Goal: Transaction & Acquisition: Purchase product/service

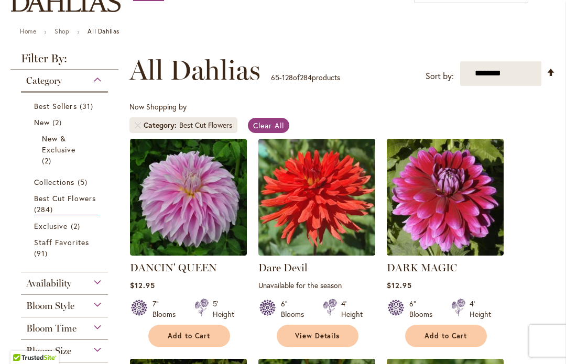
scroll to position [143, 0]
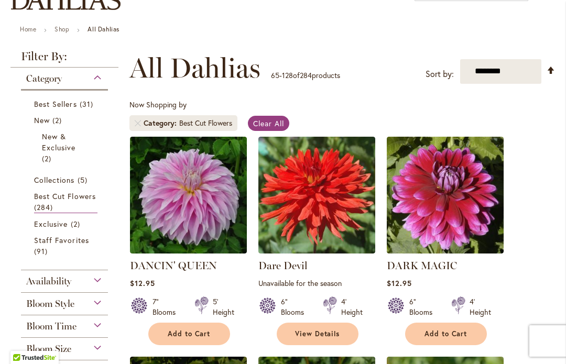
click at [73, 202] on link "Best Cut Flowers 284 items" at bounding box center [65, 202] width 63 height 23
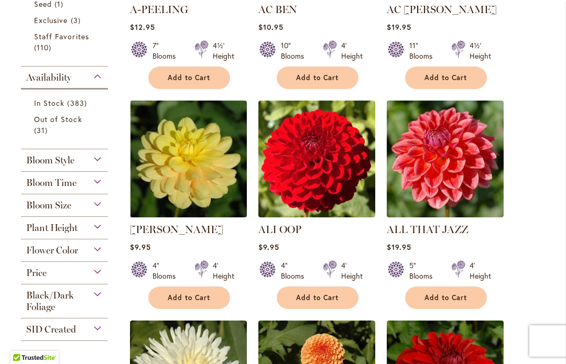
scroll to position [436, 0]
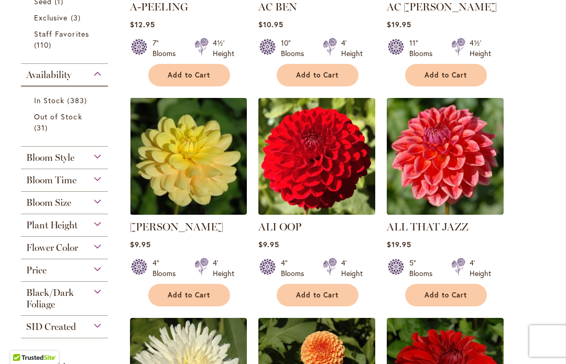
click at [66, 101] on link "In Stock 383 items" at bounding box center [65, 100] width 63 height 11
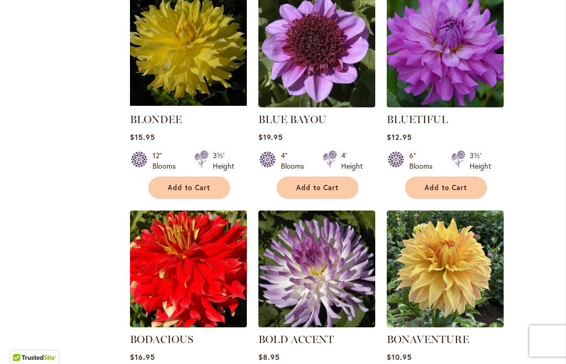
scroll to position [2958, 0]
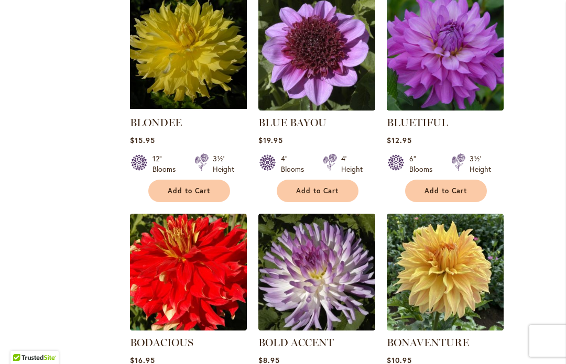
click at [444, 187] on span "Add to Cart" at bounding box center [446, 191] width 43 height 9
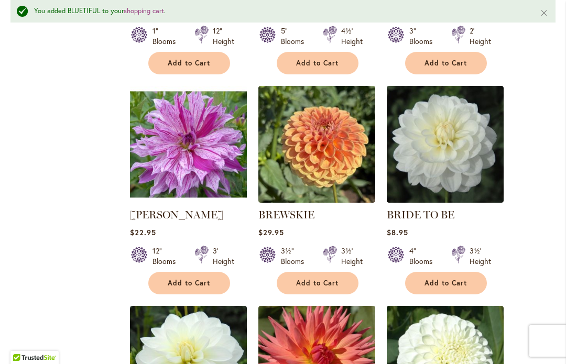
scroll to position [3554, 0]
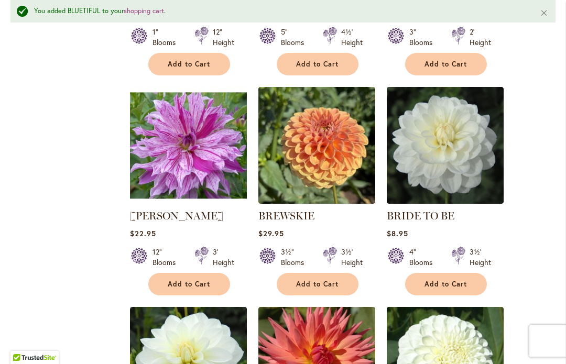
click at [446, 280] on span "Add to Cart" at bounding box center [446, 284] width 43 height 9
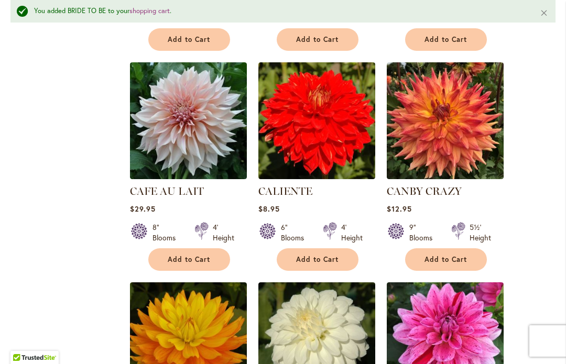
scroll to position [4254, 0]
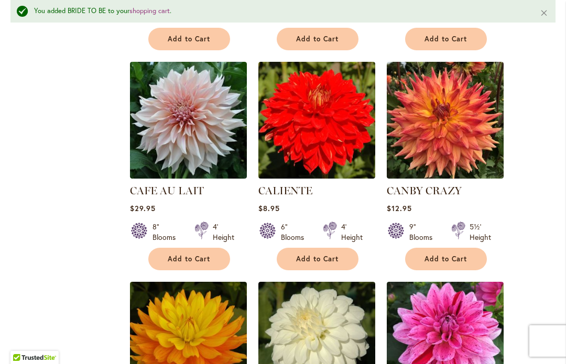
click at [184, 255] on span "Add to Cart" at bounding box center [189, 259] width 43 height 9
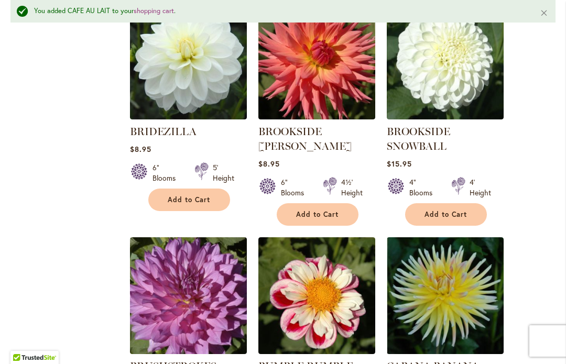
scroll to position [3859, 0]
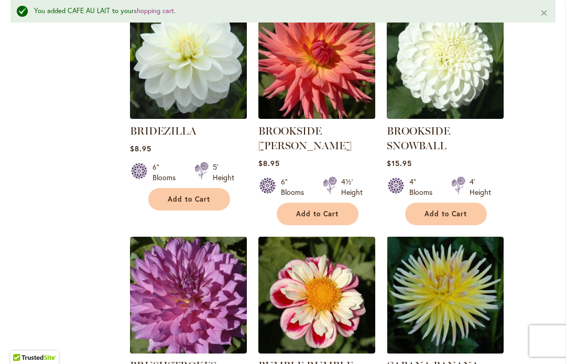
click at [448, 210] on span "Add to Cart" at bounding box center [446, 214] width 43 height 9
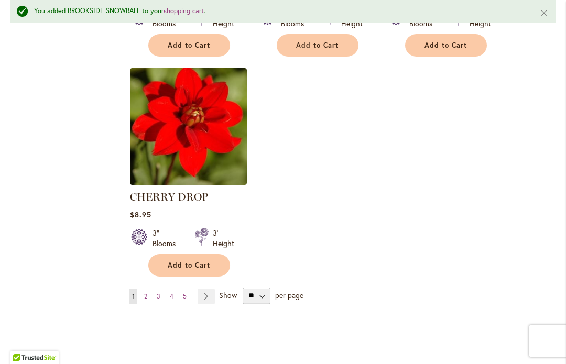
scroll to position [4910, 0]
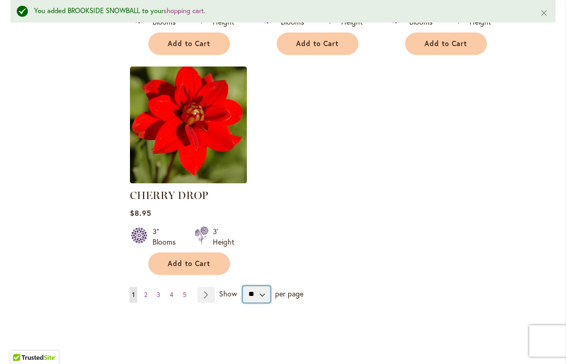
click at [261, 286] on select "** ** ** **" at bounding box center [257, 294] width 28 height 17
click at [207, 287] on link "Page Next" at bounding box center [206, 295] width 17 height 16
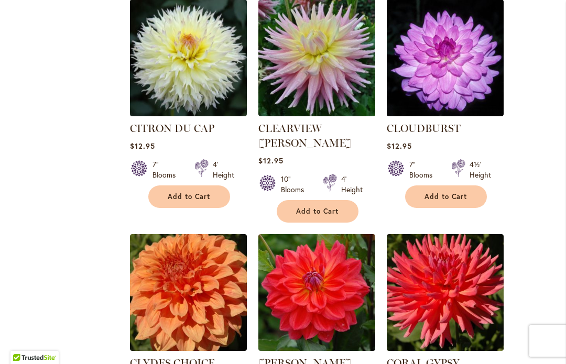
scroll to position [756, 0]
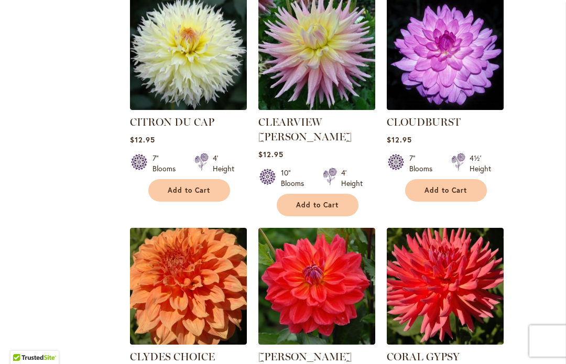
click at [443, 186] on span "Add to Cart" at bounding box center [446, 190] width 43 height 9
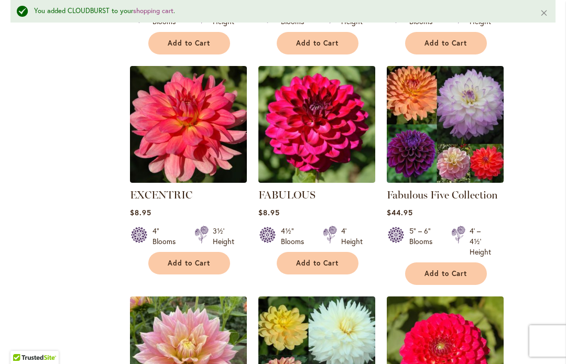
scroll to position [3429, 0]
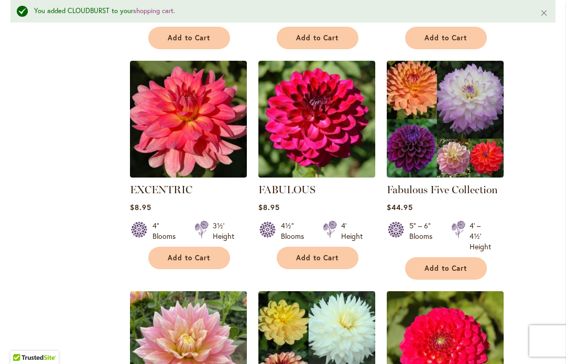
click at [445, 264] on span "Add to Cart" at bounding box center [446, 268] width 43 height 9
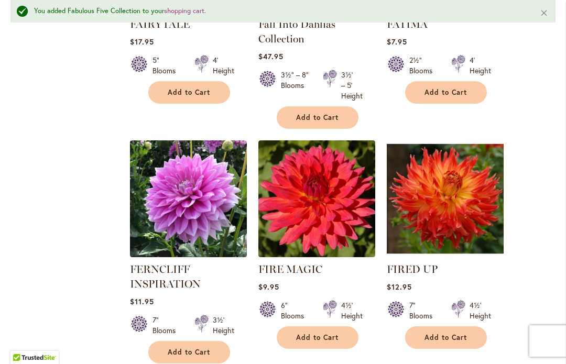
scroll to position [3826, 0]
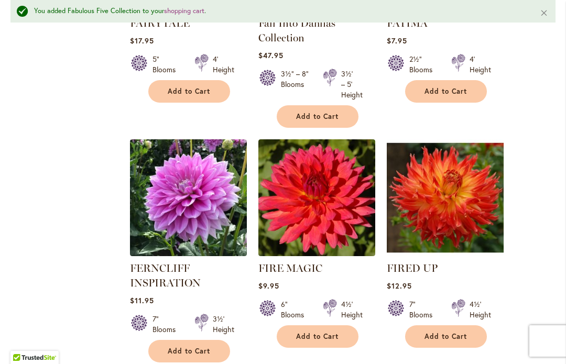
click at [188, 347] on span "Add to Cart" at bounding box center [189, 351] width 43 height 9
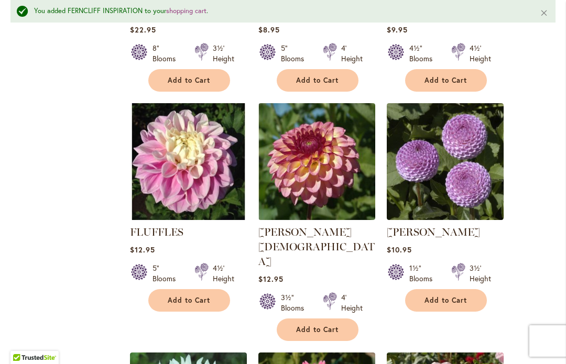
scroll to position [4538, 0]
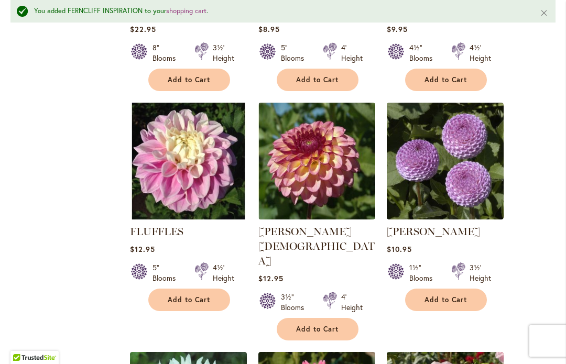
click at [447, 296] on span "Add to Cart" at bounding box center [446, 300] width 43 height 9
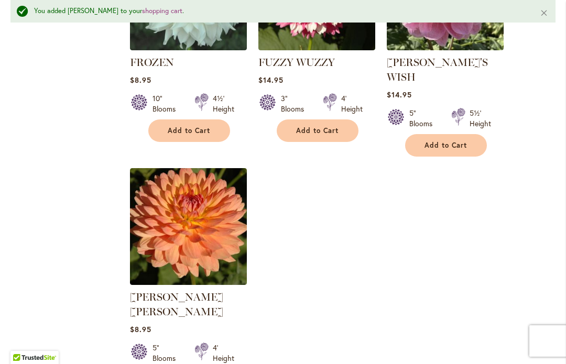
scroll to position [4958, 0]
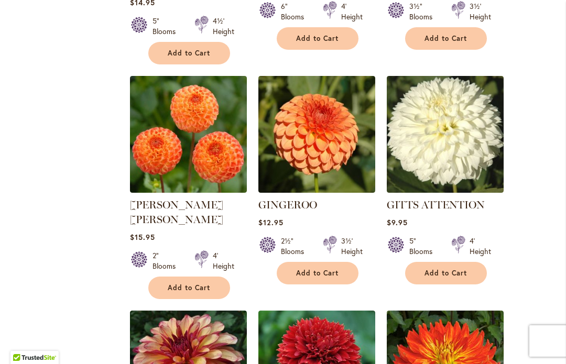
scroll to position [682, 0]
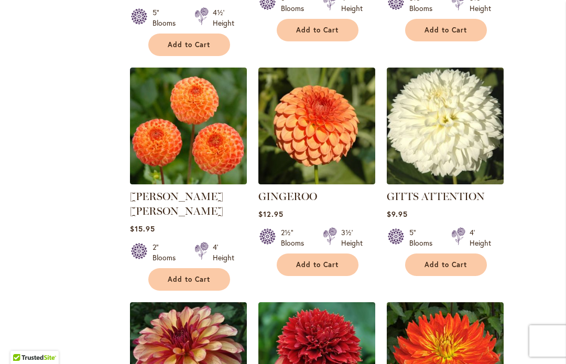
click at [322, 261] on span "Add to Cart" at bounding box center [317, 265] width 43 height 9
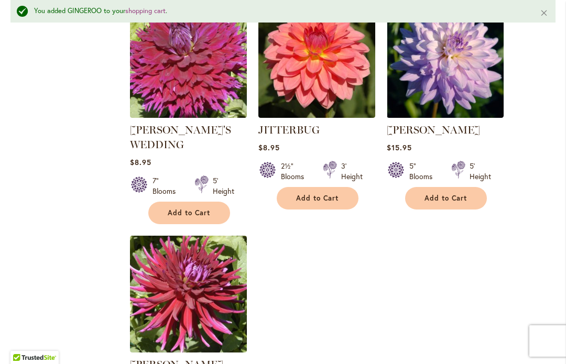
scroll to position [4870, 0]
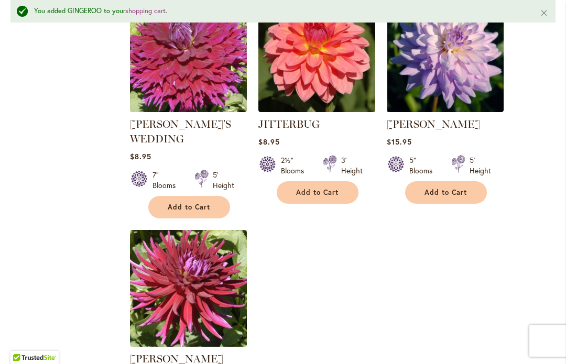
click at [447, 188] on span "Add to Cart" at bounding box center [446, 192] width 43 height 9
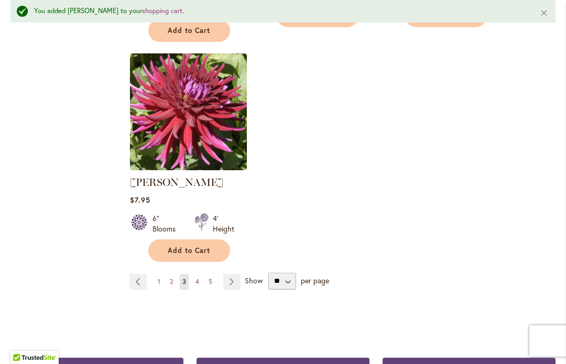
scroll to position [5064, 0]
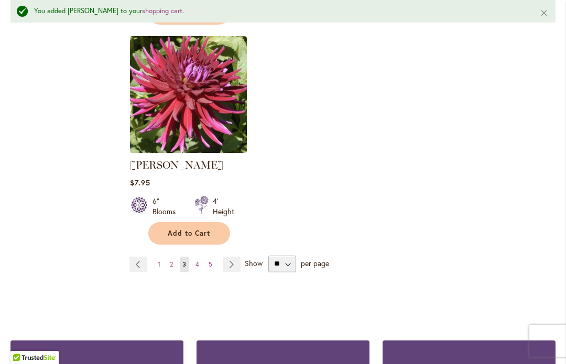
click at [235, 257] on link "Page Next" at bounding box center [231, 265] width 17 height 16
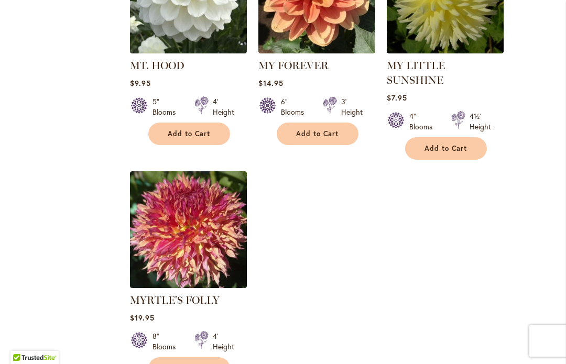
scroll to position [4867, 0]
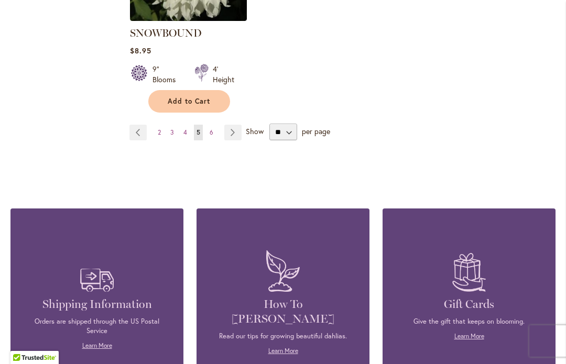
scroll to position [5071, 0]
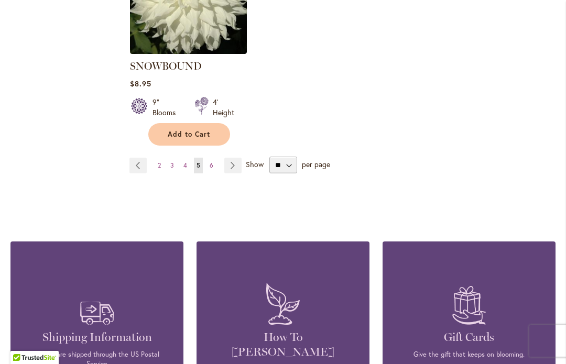
click at [234, 158] on link "Page Next" at bounding box center [232, 166] width 17 height 16
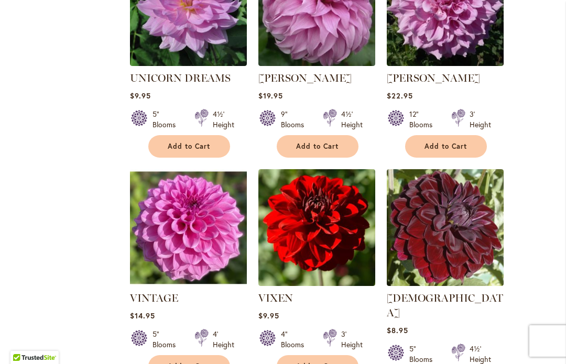
scroll to position [2988, 0]
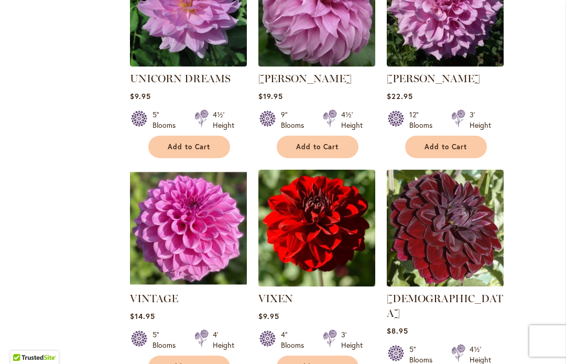
click at [191, 147] on span "Add to Cart" at bounding box center [189, 147] width 43 height 9
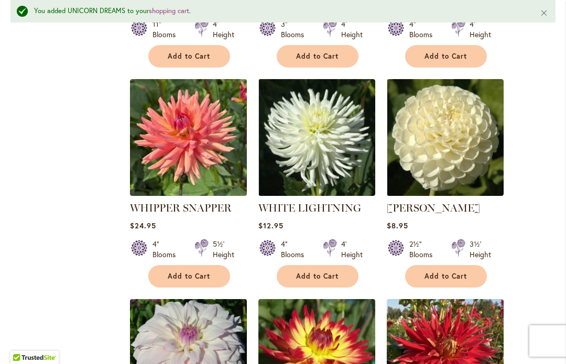
scroll to position [3568, 0]
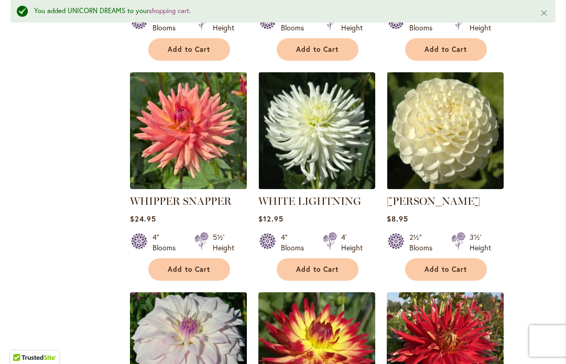
click at [445, 265] on span "Add to Cart" at bounding box center [446, 269] width 43 height 9
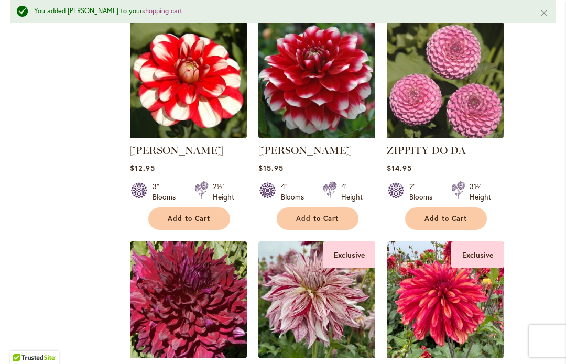
scroll to position [4282, 0]
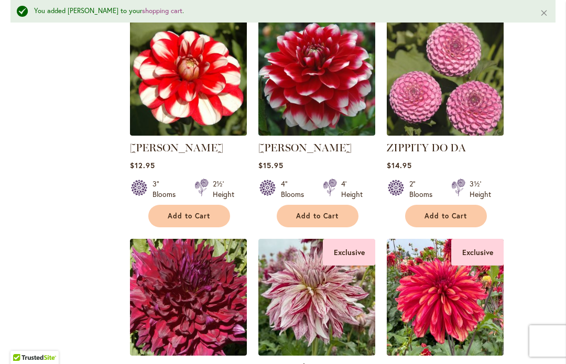
click at [445, 212] on span "Add to Cart" at bounding box center [446, 216] width 43 height 9
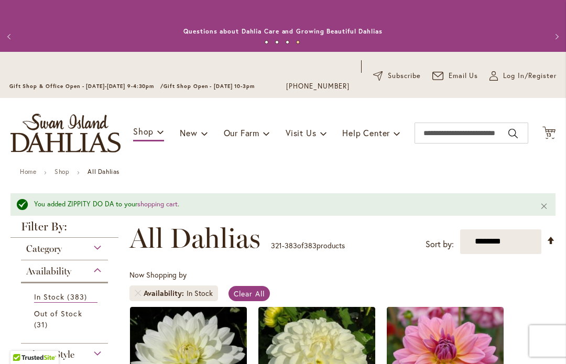
scroll to position [0, 0]
click at [548, 132] on span "13" at bounding box center [549, 135] width 6 height 7
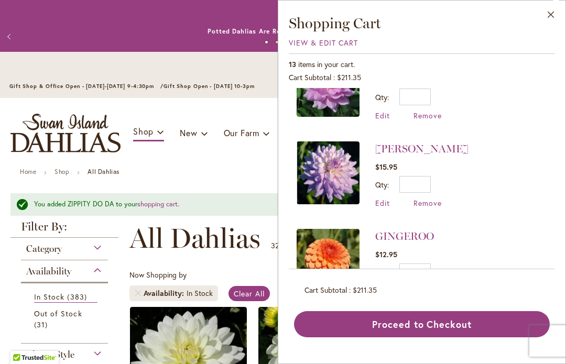
click at [552, 16] on button "Close" at bounding box center [551, 17] width 29 height 33
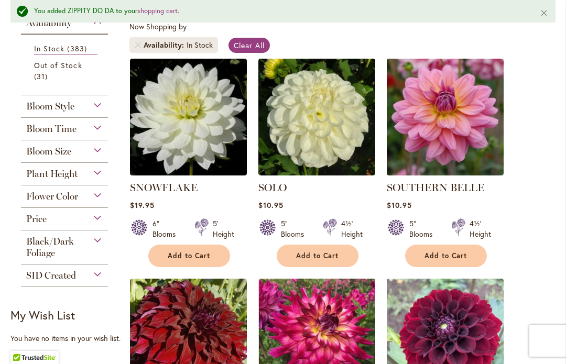
scroll to position [250, 0]
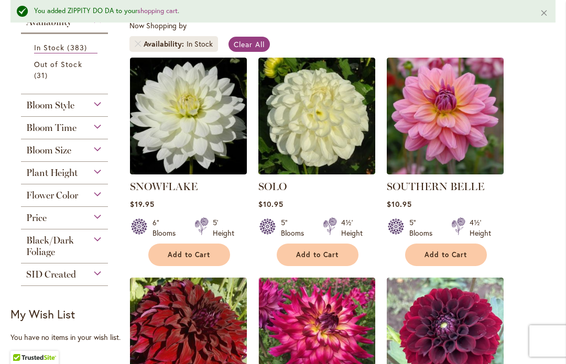
click at [98, 199] on div "Flower Color" at bounding box center [64, 193] width 87 height 17
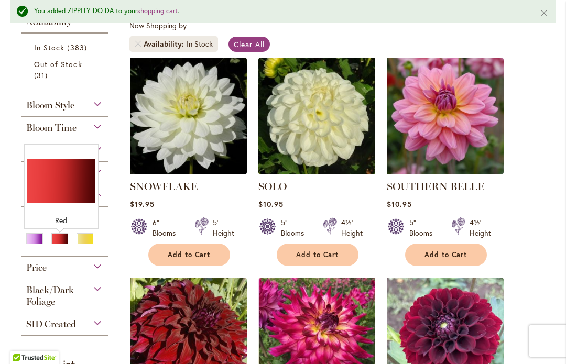
click at [59, 244] on div "Red" at bounding box center [59, 238] width 17 height 11
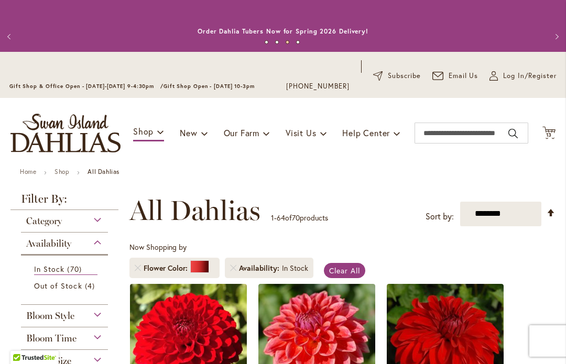
click at [546, 135] on span "13" at bounding box center [549, 135] width 6 height 7
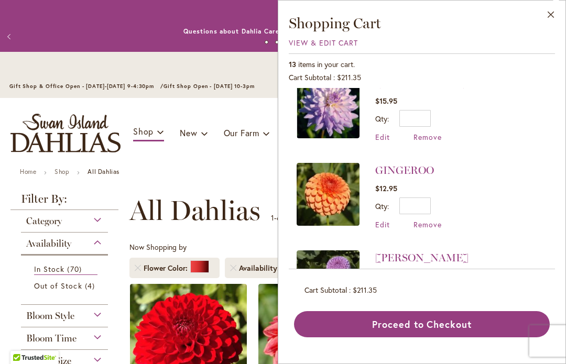
click at [99, 317] on div "Bloom Style" at bounding box center [64, 313] width 87 height 17
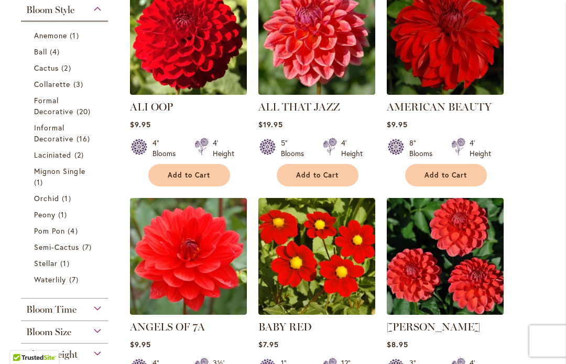
scroll to position [261, 0]
click at [46, 53] on span "Ball" at bounding box center [40, 52] width 13 height 10
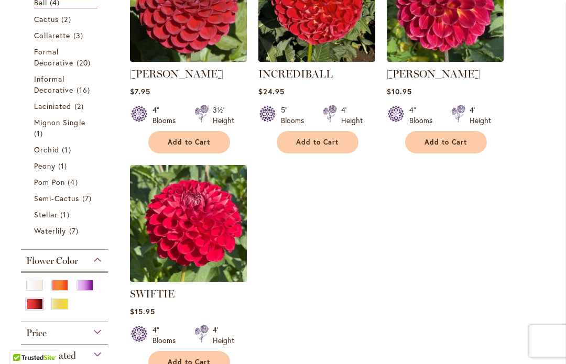
scroll to position [342, 0]
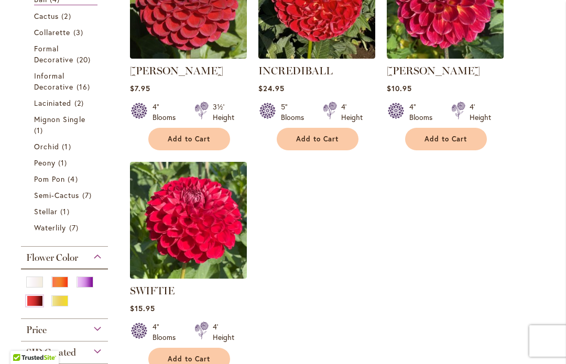
click at [45, 183] on span "Pom Pon" at bounding box center [49, 179] width 31 height 10
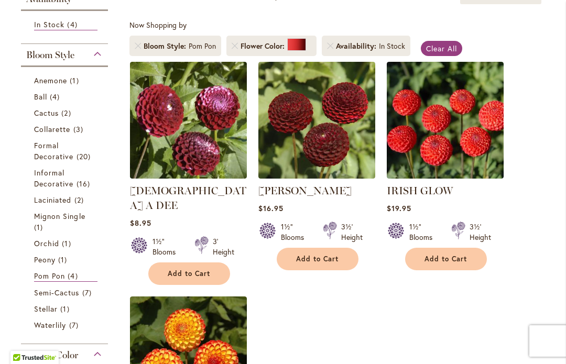
scroll to position [214, 0]
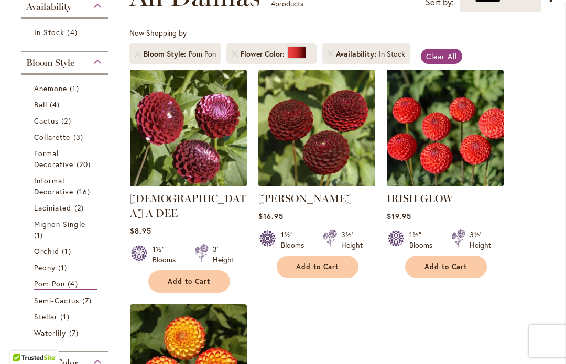
click at [53, 163] on span "Formal Decorative" at bounding box center [54, 158] width 40 height 21
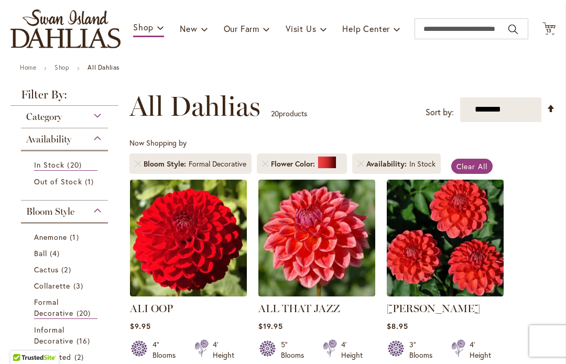
scroll to position [106, 0]
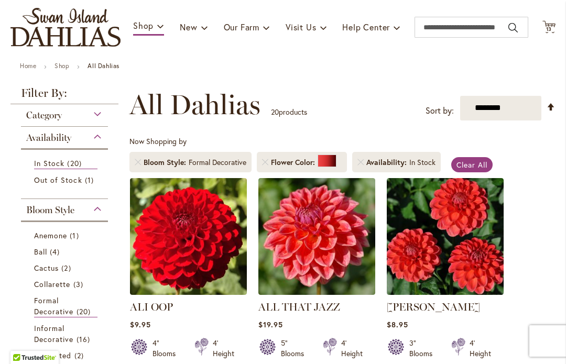
click at [83, 112] on div "Category" at bounding box center [64, 112] width 87 height 17
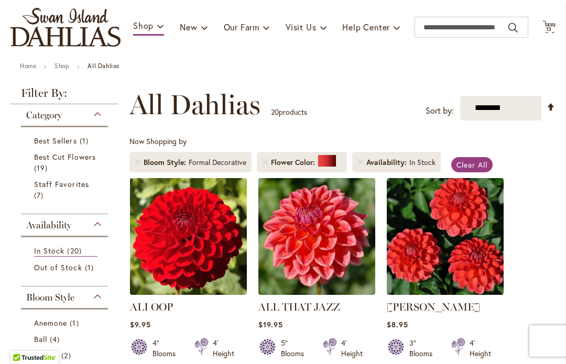
click at [92, 158] on span "Best Cut Flowers" at bounding box center [65, 157] width 62 height 10
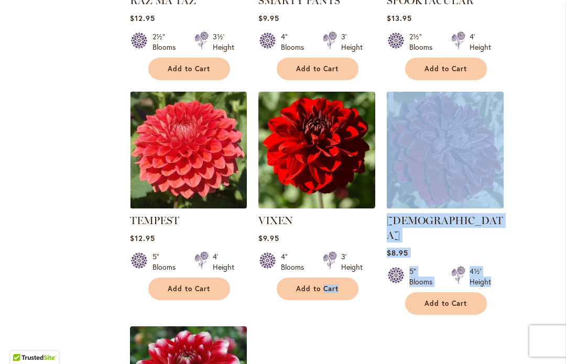
scroll to position [1307, 0]
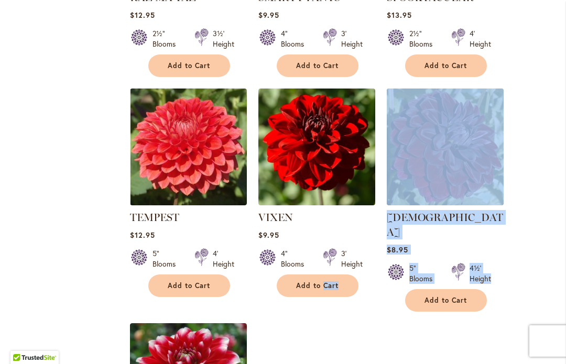
click at [334, 67] on span "Add to Cart" at bounding box center [317, 65] width 43 height 9
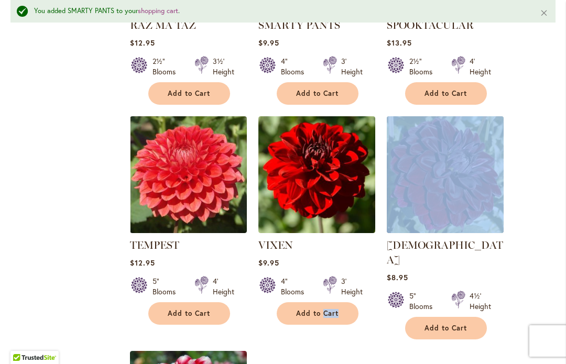
click at [304, 312] on span "Add to Cart" at bounding box center [317, 313] width 43 height 9
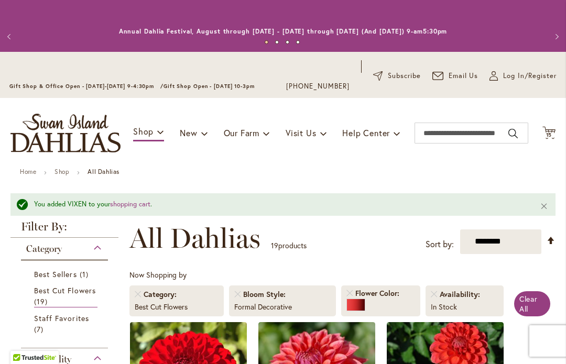
scroll to position [0, 0]
click at [555, 132] on icon at bounding box center [549, 132] width 13 height 13
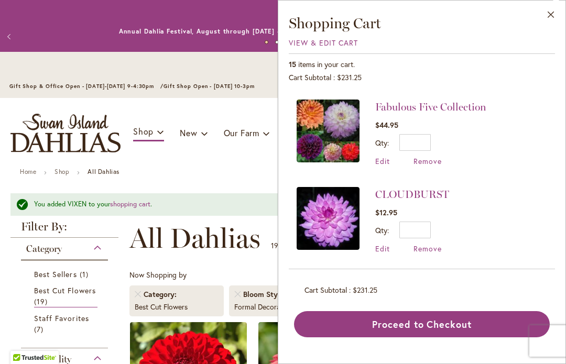
scroll to position [777, 0]
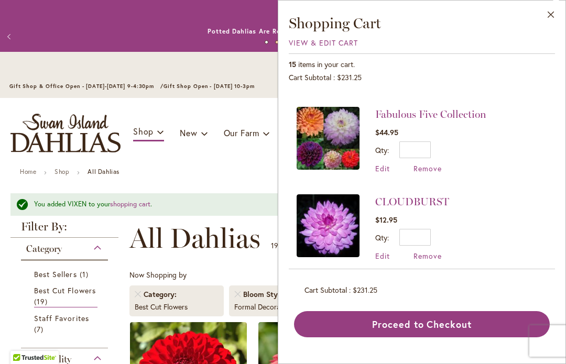
click at [441, 164] on span "Remove" at bounding box center [428, 169] width 28 height 10
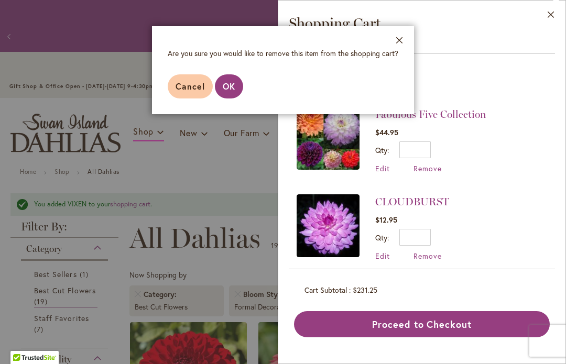
click at [239, 79] on button "OK" at bounding box center [229, 86] width 28 height 24
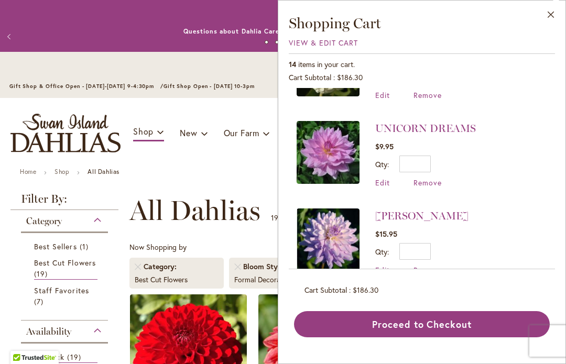
scroll to position [326, 0]
click at [440, 268] on span "Remove" at bounding box center [428, 270] width 28 height 10
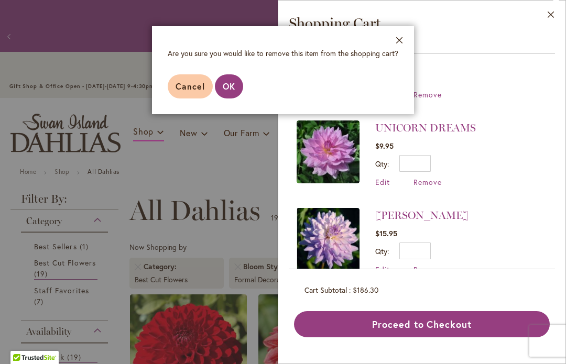
click at [233, 86] on span "OK" at bounding box center [229, 86] width 13 height 11
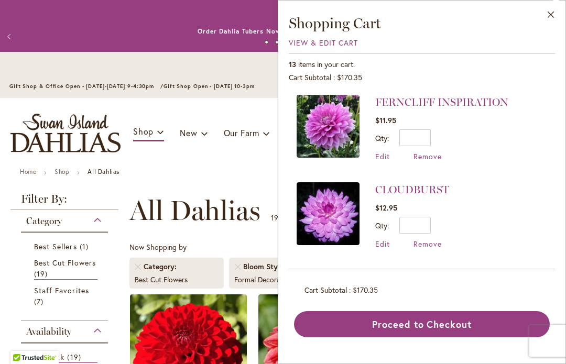
scroll to position [615, 0]
click at [491, 173] on li "CLOUDBURST $12.95 Qty * Update Edit Remove" at bounding box center [422, 215] width 251 height 88
click at [499, 232] on li "CLOUDBURST $12.95 Qty * Update Edit Remove" at bounding box center [422, 215] width 251 height 88
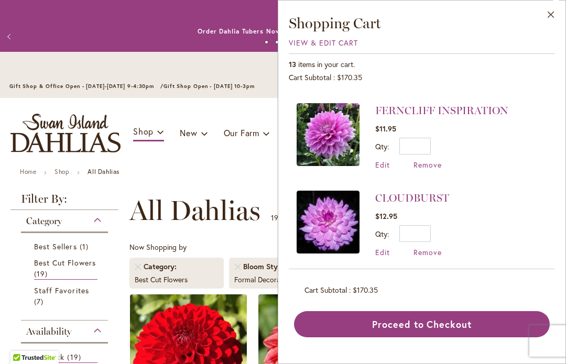
scroll to position [605, 0]
click at [440, 252] on span "Remove" at bounding box center [428, 253] width 28 height 10
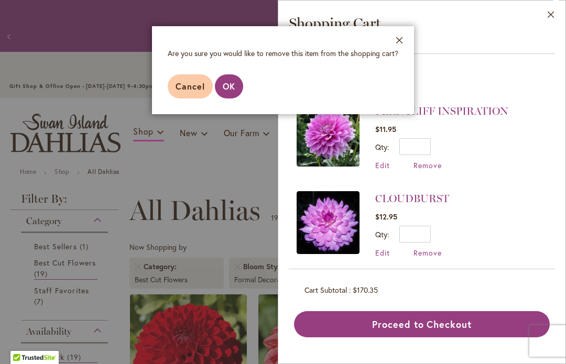
click at [236, 89] on button "OK" at bounding box center [229, 86] width 28 height 24
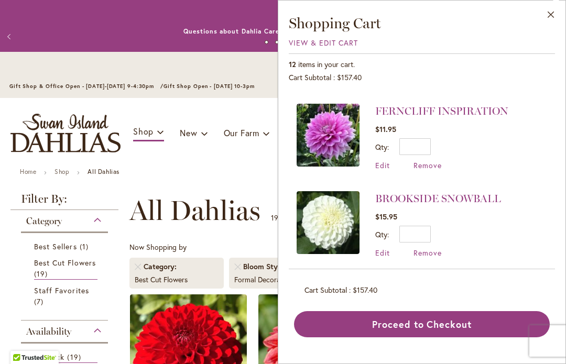
scroll to position [0, 0]
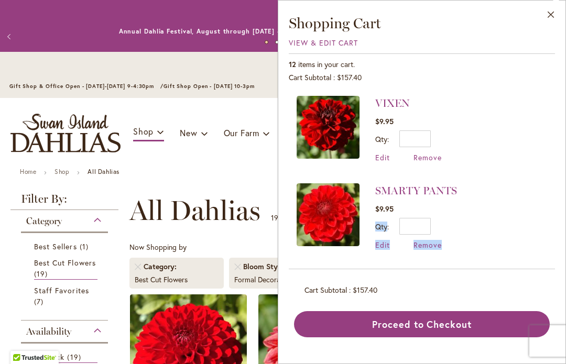
click at [507, 138] on li "VIXEN $9.95 Qty * Update Edit Remove" at bounding box center [422, 134] width 251 height 77
click at [435, 156] on span "Remove" at bounding box center [428, 158] width 28 height 10
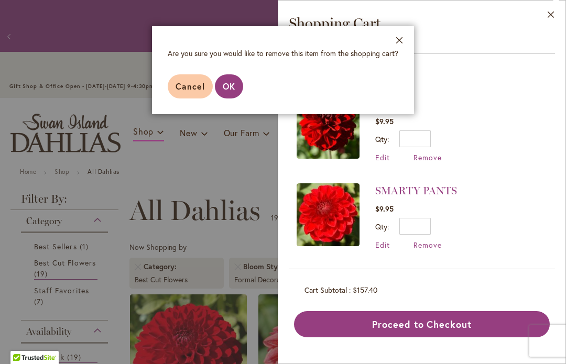
click at [239, 82] on button "OK" at bounding box center [229, 86] width 28 height 24
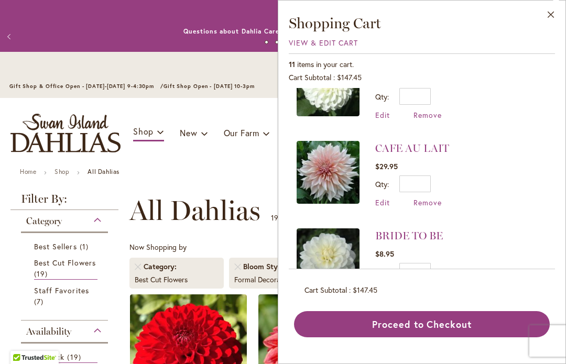
scroll to position [657, 0]
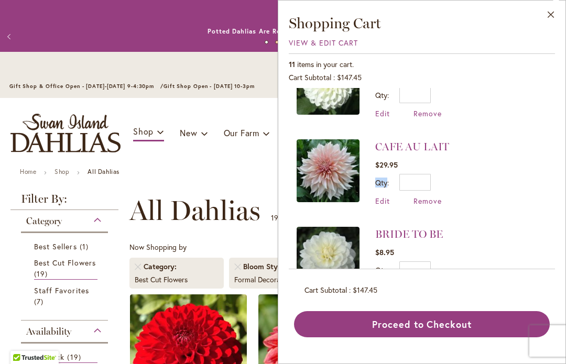
click at [502, 31] on h3 "Shopping Cart" at bounding box center [422, 23] width 266 height 19
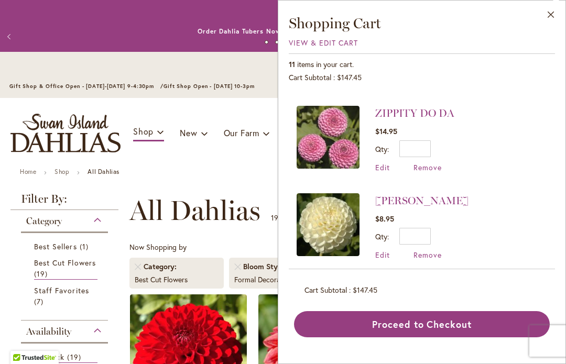
scroll to position [82, 0]
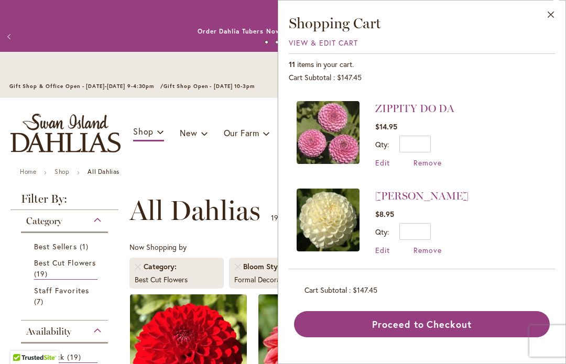
click at [332, 222] on img at bounding box center [328, 220] width 63 height 63
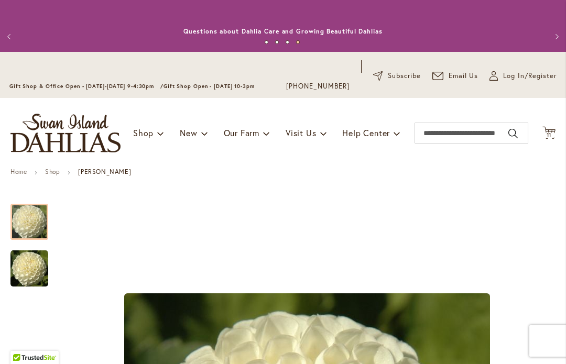
click at [25, 176] on link "Home" at bounding box center [18, 172] width 16 height 8
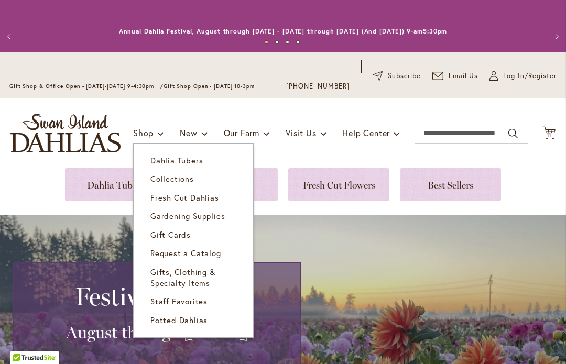
click at [211, 166] on link "Dahlia Tubers" at bounding box center [194, 161] width 120 height 18
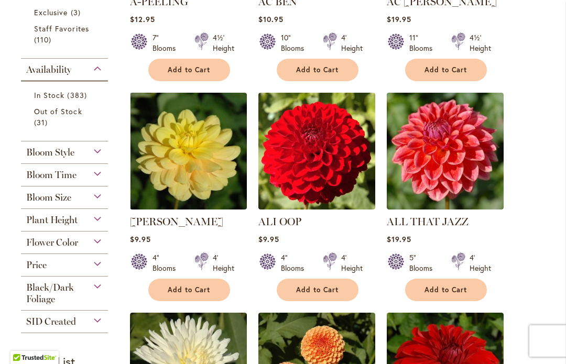
scroll to position [442, 0]
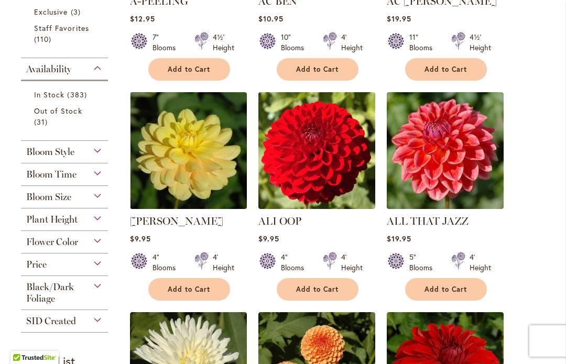
click at [98, 248] on div "Flower Color" at bounding box center [64, 239] width 87 height 17
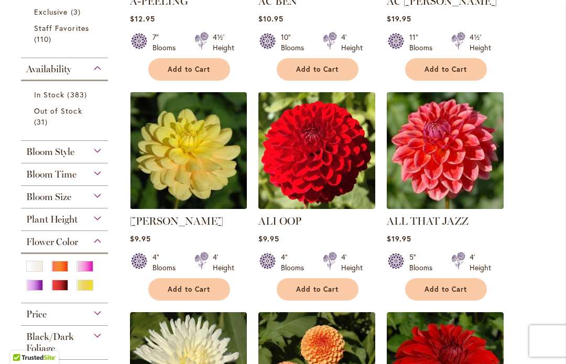
click at [88, 291] on div "Yellow" at bounding box center [85, 285] width 17 height 11
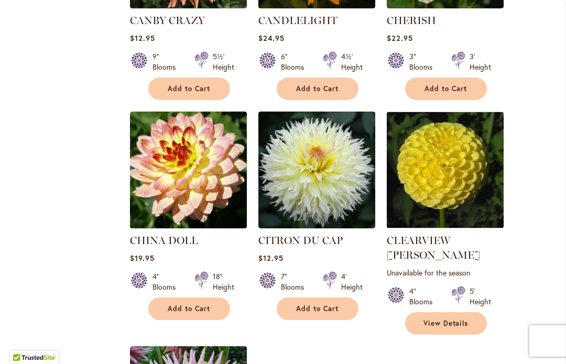
scroll to position [1063, 0]
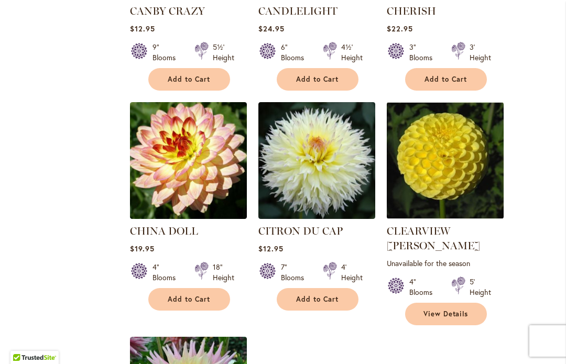
click at [165, 173] on img at bounding box center [188, 160] width 117 height 117
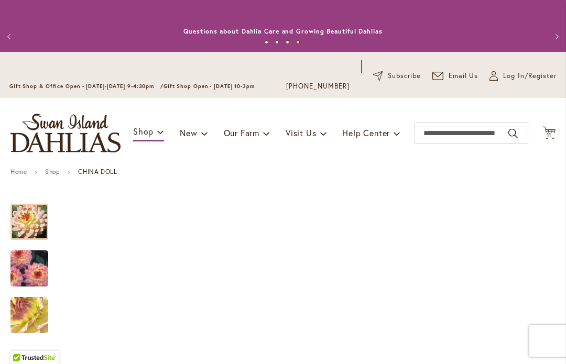
click at [60, 171] on link "Shop" at bounding box center [52, 172] width 15 height 8
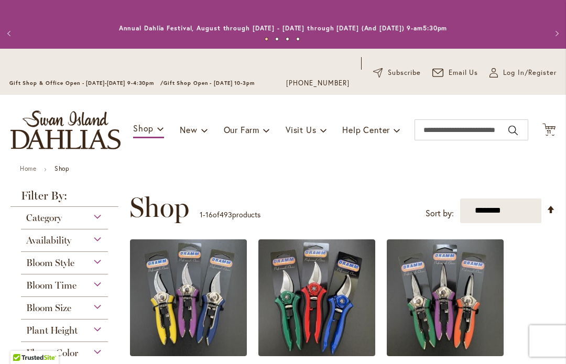
scroll to position [2, 0]
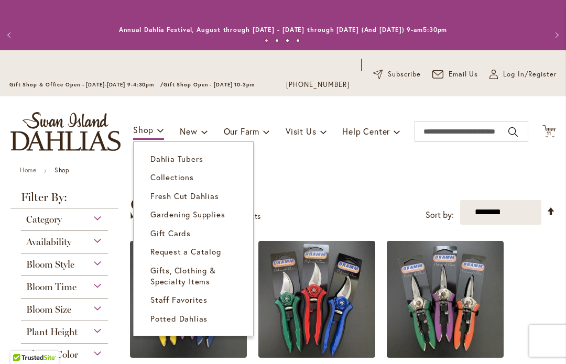
click at [210, 165] on link "Dahlia Tubers" at bounding box center [194, 159] width 120 height 18
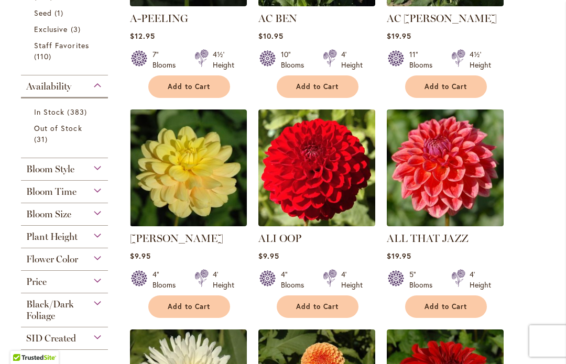
scroll to position [425, 0]
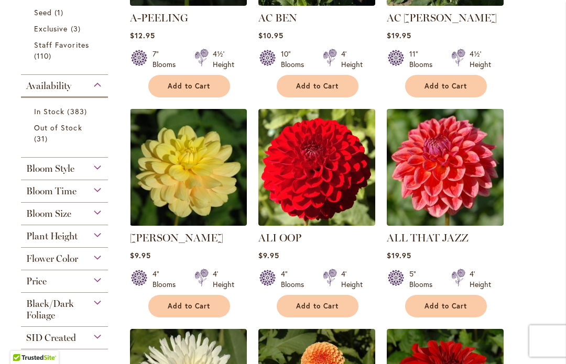
click at [102, 259] on div "Flower Color" at bounding box center [64, 256] width 87 height 17
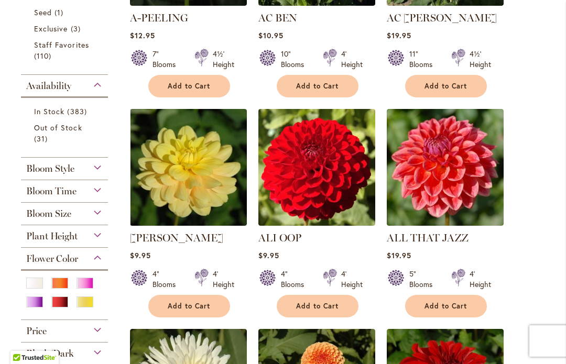
click at [96, 302] on div at bounding box center [88, 304] width 23 height 14
click at [88, 307] on div "Yellow" at bounding box center [85, 302] width 17 height 11
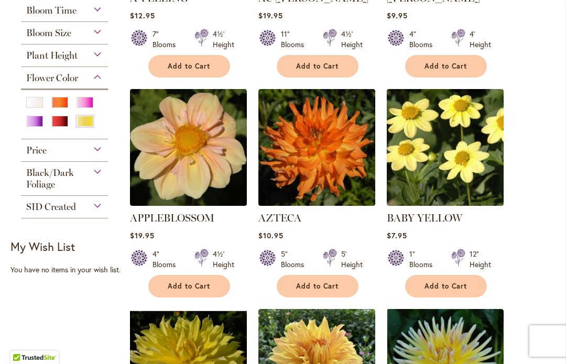
scroll to position [413, 0]
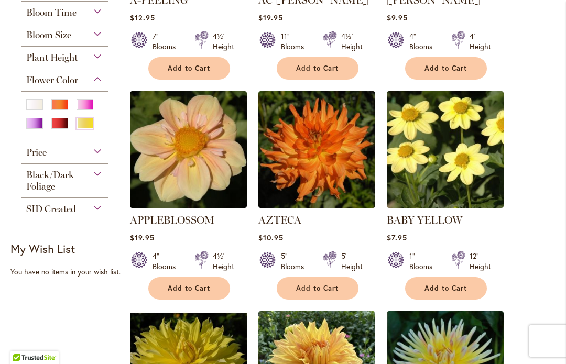
click at [183, 289] on span "Add to Cart" at bounding box center [189, 288] width 43 height 9
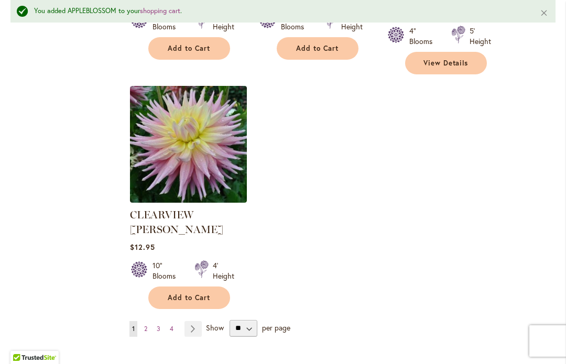
scroll to position [1343, 0]
click at [201, 321] on link "Page Next" at bounding box center [193, 329] width 17 height 16
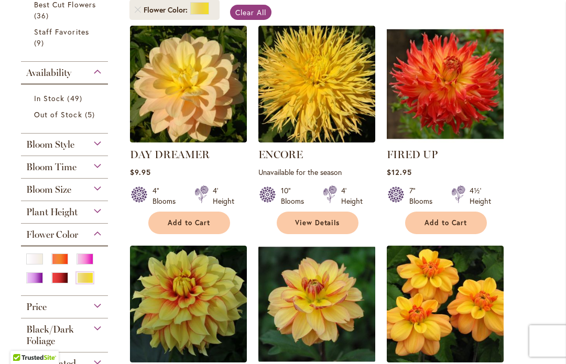
scroll to position [260, 0]
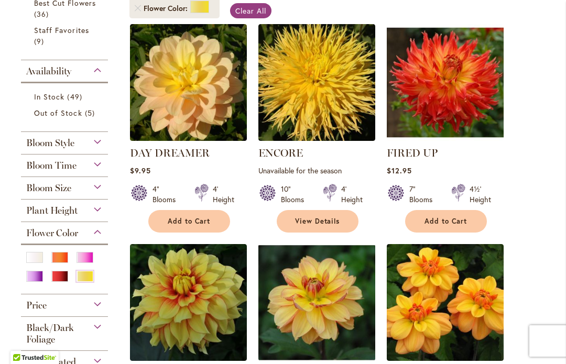
click at [194, 223] on span "Add to Cart" at bounding box center [189, 221] width 43 height 9
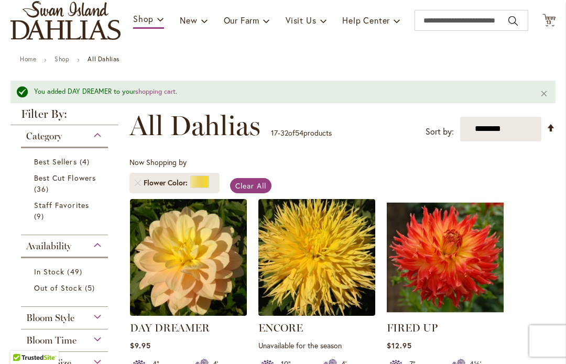
scroll to position [112, 0]
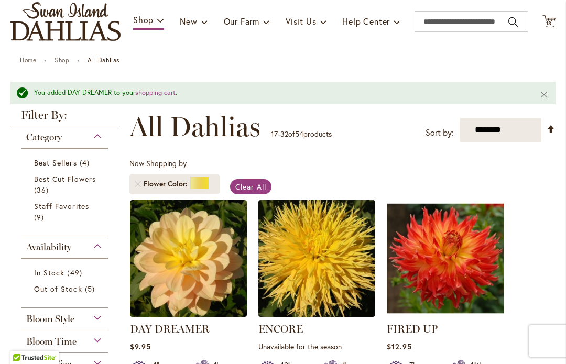
click at [83, 174] on span "Best Cut Flowers" at bounding box center [65, 179] width 62 height 10
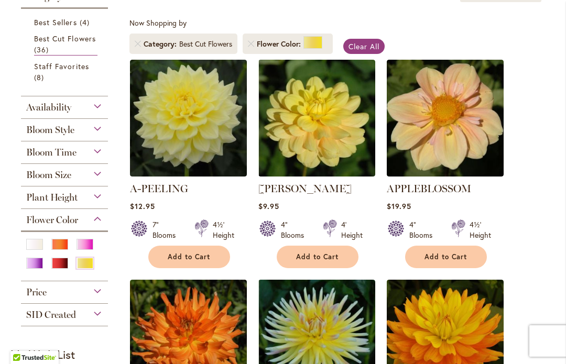
scroll to position [224, 0]
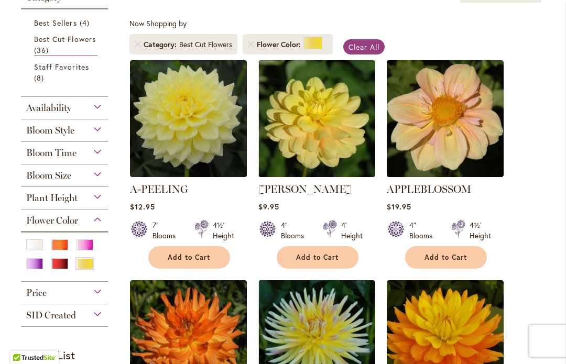
click at [319, 258] on span "Add to Cart" at bounding box center [317, 257] width 43 height 9
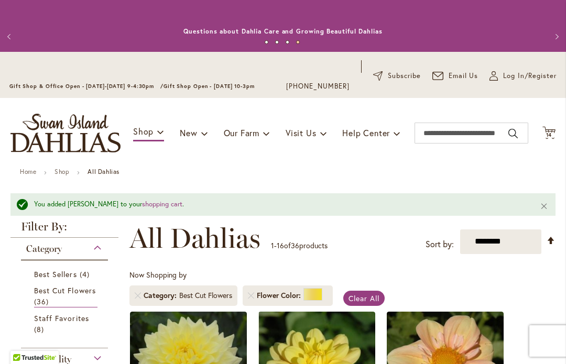
scroll to position [0, 0]
click at [555, 135] on icon "Cart .cls-1 { fill: #231f20; }" at bounding box center [549, 132] width 13 height 13
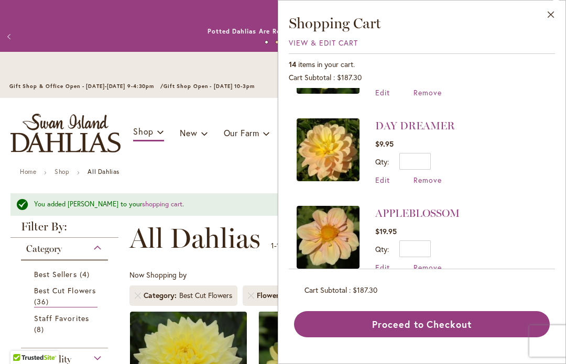
scroll to position [47, 0]
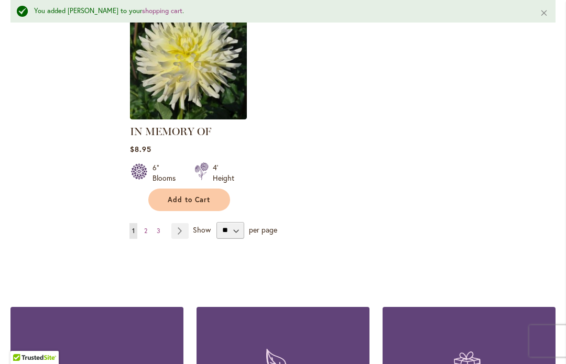
scroll to position [1421, 0]
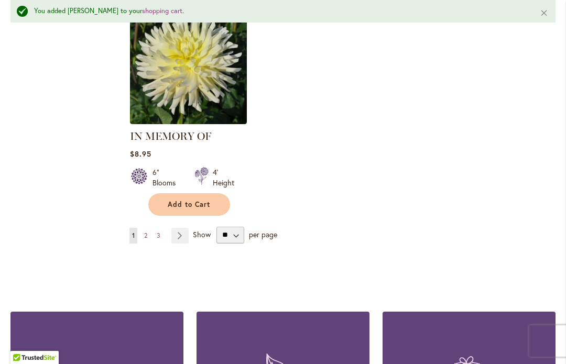
click at [185, 228] on link "Page Next" at bounding box center [179, 236] width 17 height 16
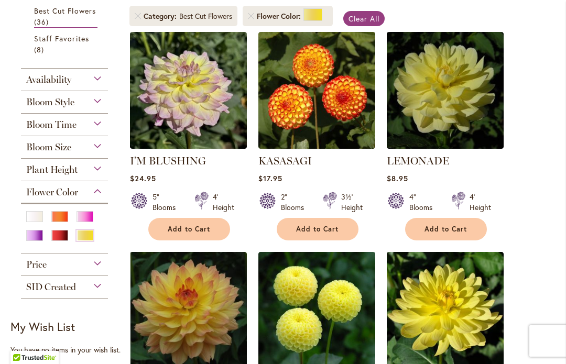
scroll to position [253, 0]
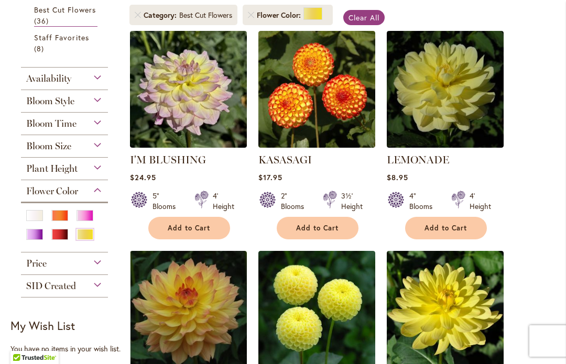
click at [325, 230] on span "Add to Cart" at bounding box center [317, 228] width 43 height 9
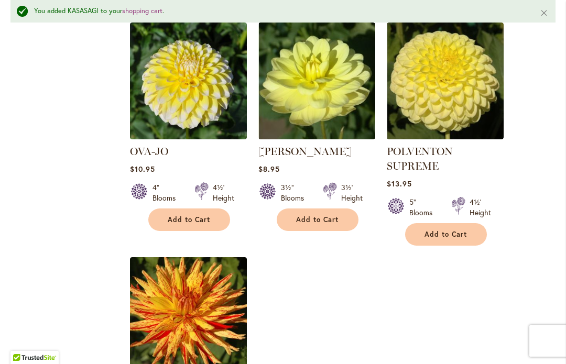
scroll to position [1202, 0]
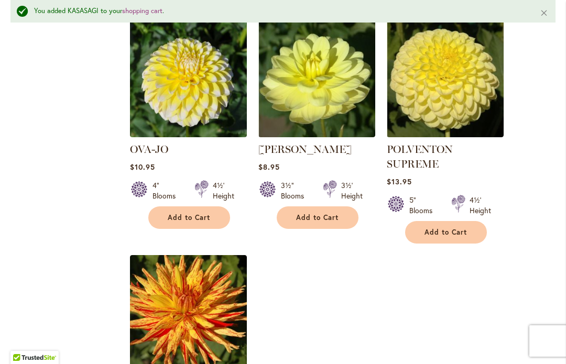
click at [306, 213] on span "Add to Cart" at bounding box center [317, 217] width 43 height 9
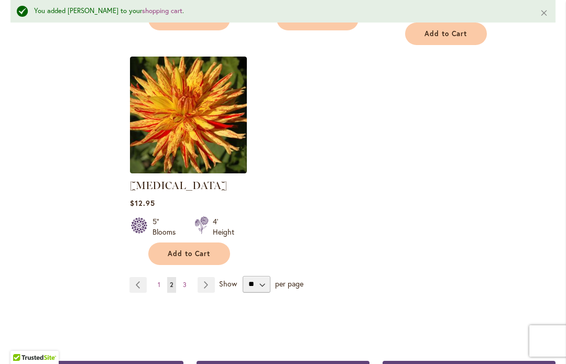
scroll to position [1442, 0]
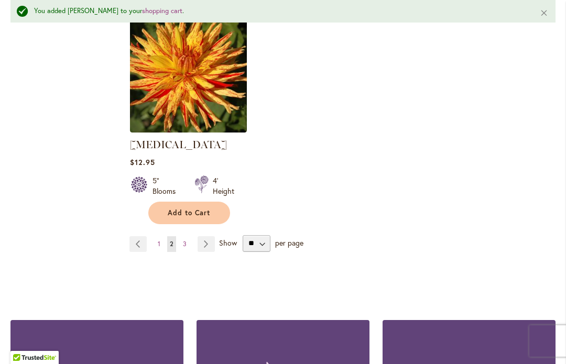
click at [214, 237] on link "Page Next" at bounding box center [206, 245] width 17 height 16
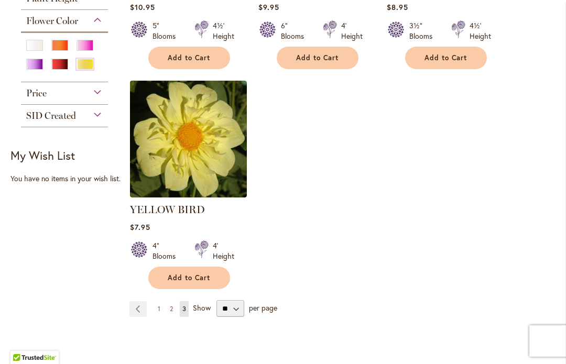
scroll to position [424, 0]
click at [205, 163] on img at bounding box center [188, 138] width 117 height 117
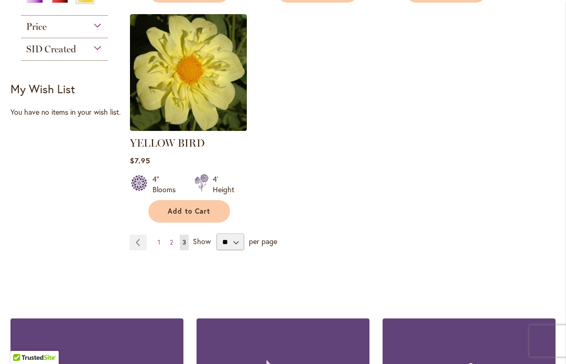
scroll to position [490, 0]
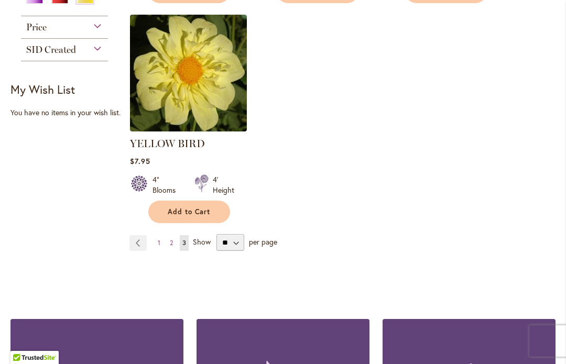
click at [194, 216] on span "Add to Cart" at bounding box center [189, 212] width 43 height 9
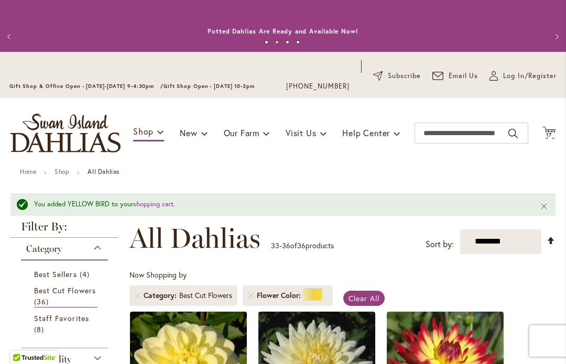
scroll to position [0, 0]
click at [554, 139] on icon "Cart .cls-1 { fill: #231f20; }" at bounding box center [549, 132] width 13 height 13
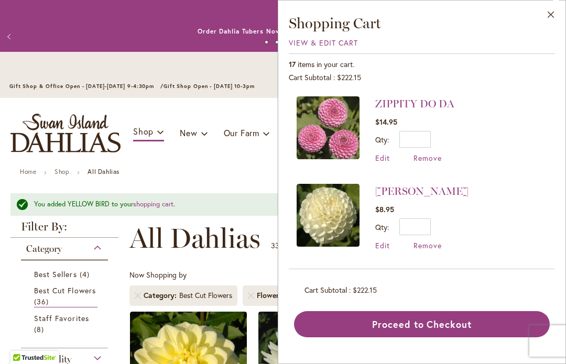
scroll to position [614, 0]
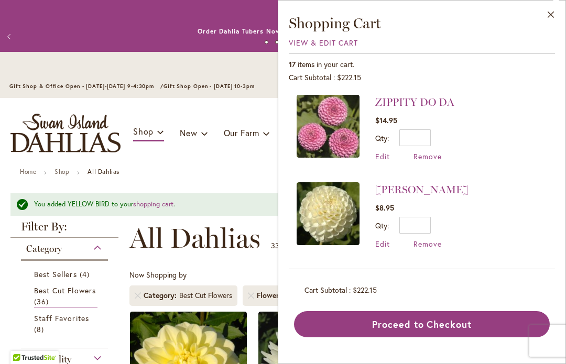
click at [331, 46] on span "View & Edit Cart" at bounding box center [323, 43] width 69 height 10
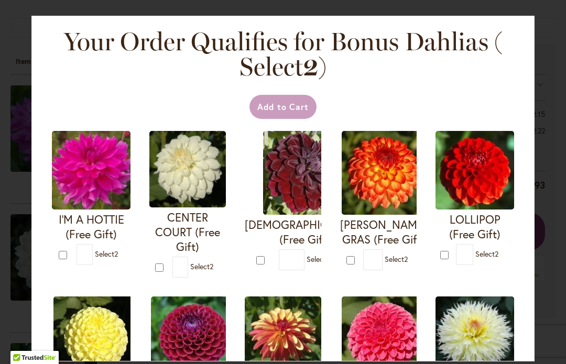
click at [551, 106] on div "Your Order Qualifies for Bonus Dahlias ( Select 2 ) Add to Cart I'M A HOTTIE (F…" at bounding box center [283, 182] width 566 height 364
click at [557, 101] on div "Your Order Qualifies for Bonus Dahlias ( Select 2 ) Add to Cart I'M A HOTTIE (F…" at bounding box center [283, 182] width 566 height 364
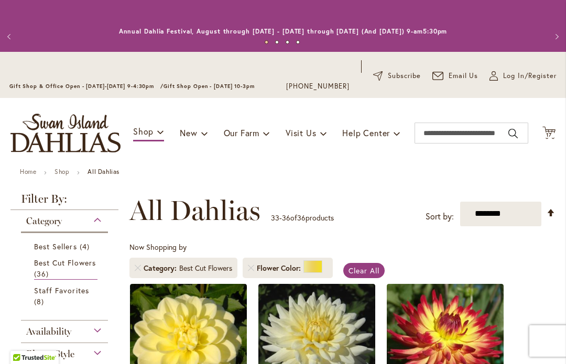
click at [554, 138] on icon at bounding box center [549, 132] width 13 height 13
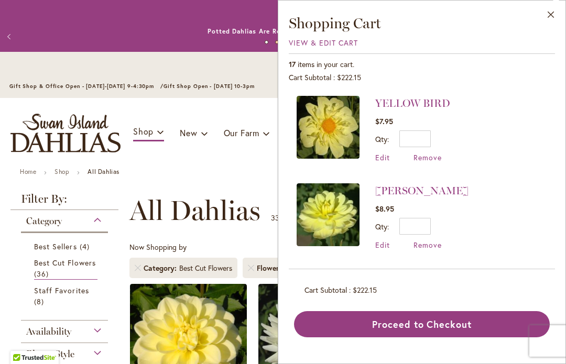
click at [335, 53] on div "17 items in your cart. Cart Subtotal $222.15 Recently added item(s) YELLOW BIRD…" at bounding box center [422, 195] width 266 height 284
click at [326, 42] on span "View & Edit Cart" at bounding box center [323, 43] width 69 height 10
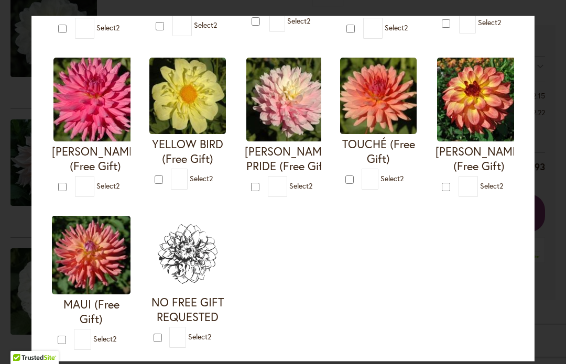
scroll to position [398, 0]
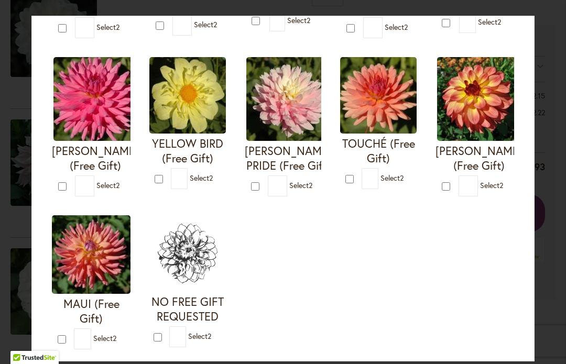
type input "*"
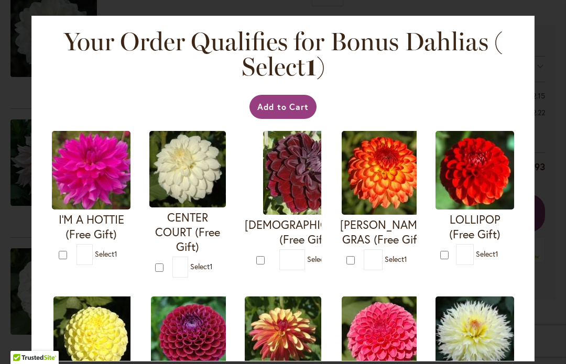
scroll to position [0, 0]
type input "*"
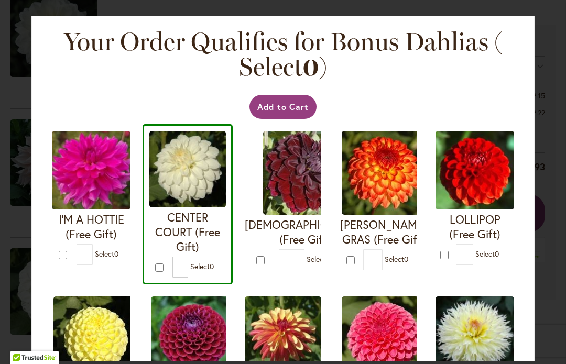
click at [290, 114] on button "Add to Cart" at bounding box center [284, 107] width 68 height 24
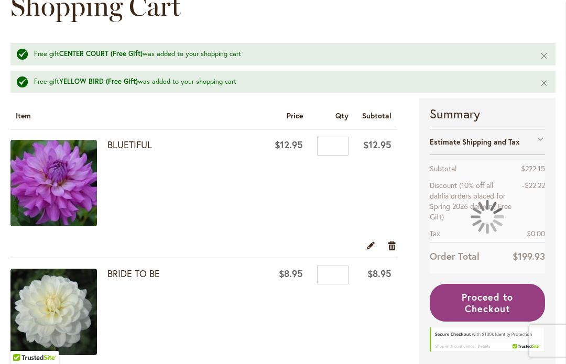
scroll to position [178, 0]
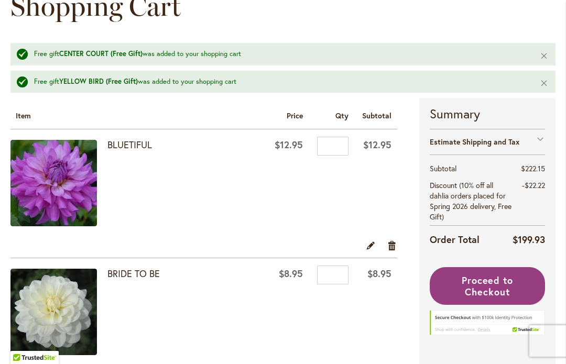
click at [294, 361] on td "$8.95" at bounding box center [287, 314] width 43 height 111
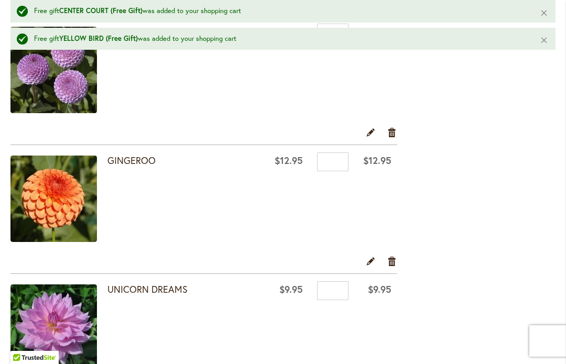
scroll to position [937, 0]
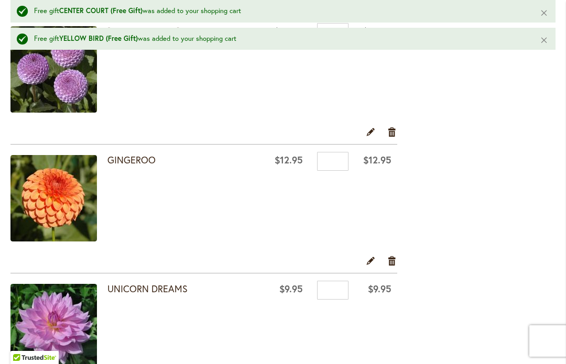
click at [395, 133] on link "Remove item" at bounding box center [393, 132] width 10 height 12
click at [395, 127] on link "Remove item" at bounding box center [393, 132] width 10 height 12
click at [395, 137] on link "Remove item" at bounding box center [393, 132] width 10 height 12
click at [392, 136] on link "Remove item" at bounding box center [393, 132] width 10 height 12
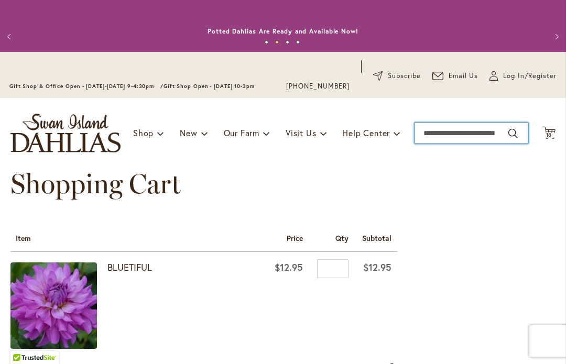
click at [467, 141] on input "Search" at bounding box center [472, 133] width 114 height 21
click at [469, 132] on input "Search" at bounding box center [472, 133] width 114 height 21
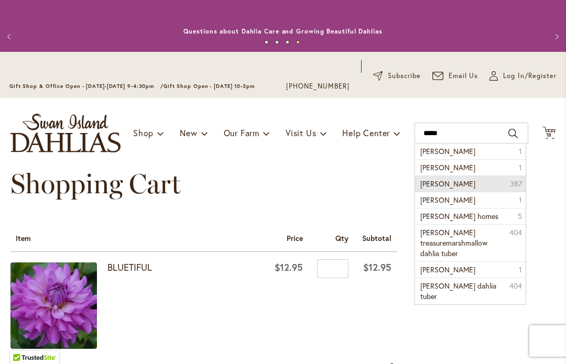
click at [487, 182] on li "[PERSON_NAME] dahlia 387" at bounding box center [470, 184] width 110 height 16
type input "**********"
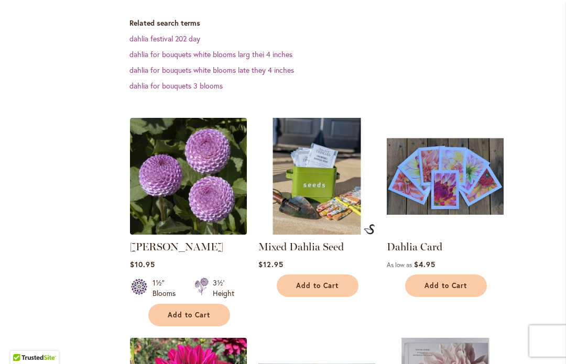
scroll to position [349, 0]
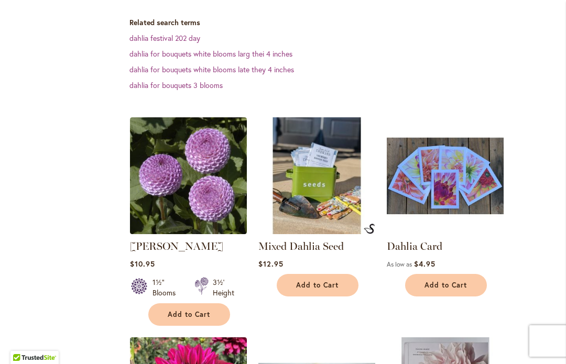
click at [181, 321] on button "Add to Cart" at bounding box center [189, 315] width 82 height 23
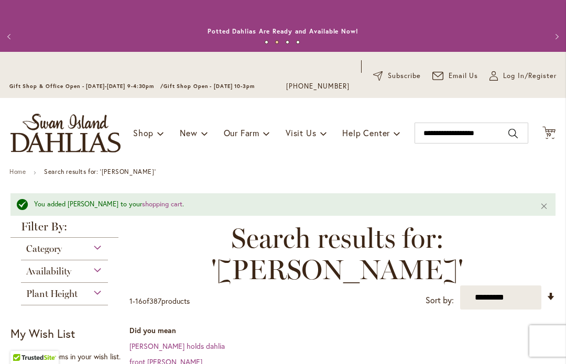
scroll to position [0, 0]
click at [554, 130] on icon at bounding box center [549, 132] width 13 height 13
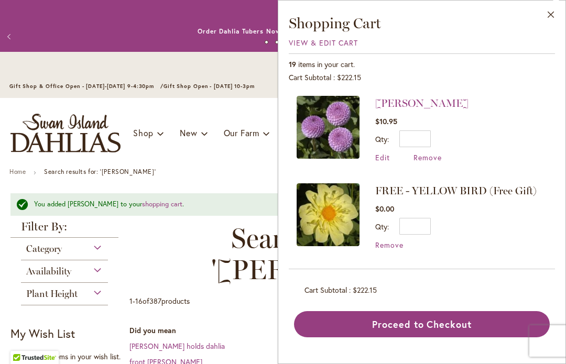
click at [337, 46] on span "View & Edit Cart" at bounding box center [323, 43] width 69 height 10
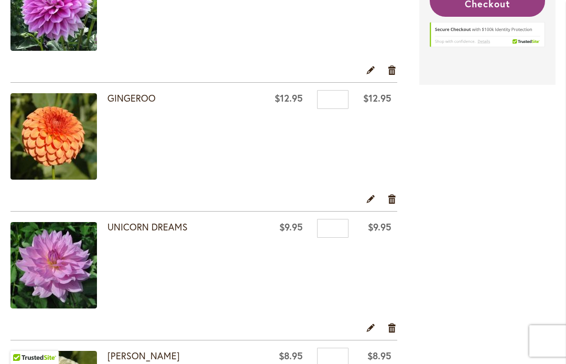
scroll to position [815, 0]
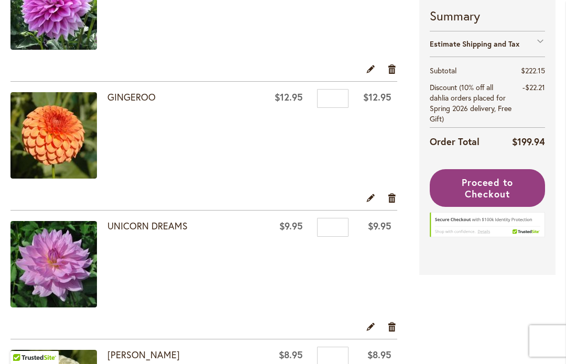
click at [394, 202] on link "Remove item" at bounding box center [393, 198] width 10 height 12
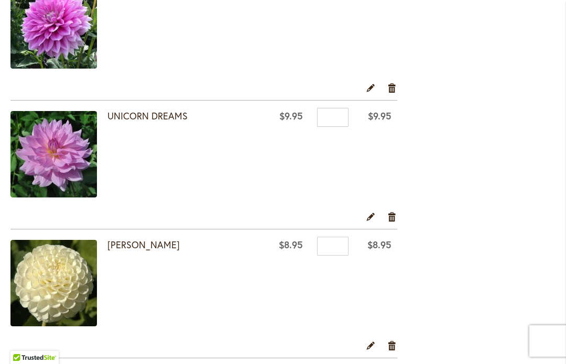
scroll to position [791, 0]
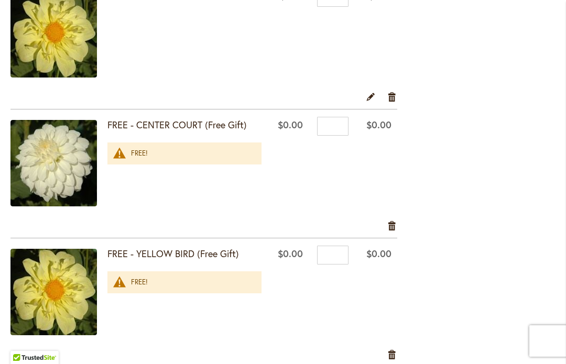
scroll to position [2077, 0]
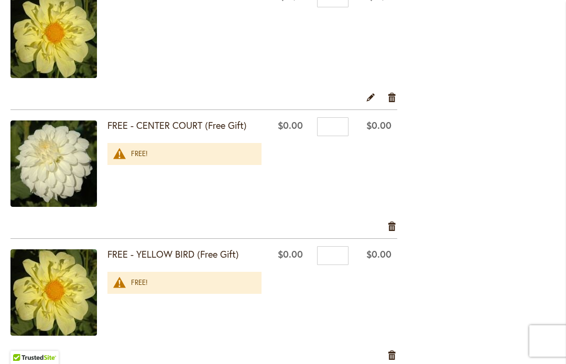
click at [396, 93] on link "Remove item" at bounding box center [393, 97] width 10 height 12
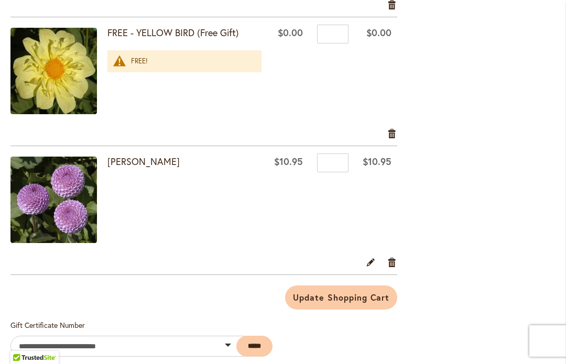
scroll to position [2169, 0]
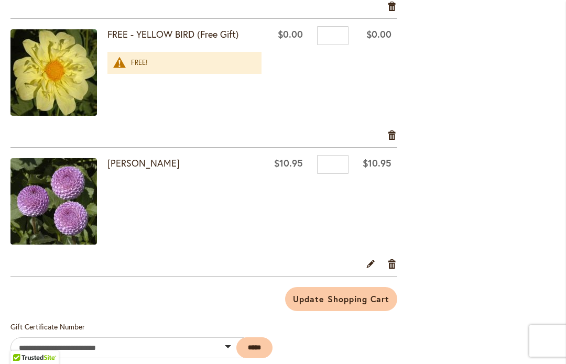
click at [396, 266] on link "Remove item" at bounding box center [393, 264] width 10 height 12
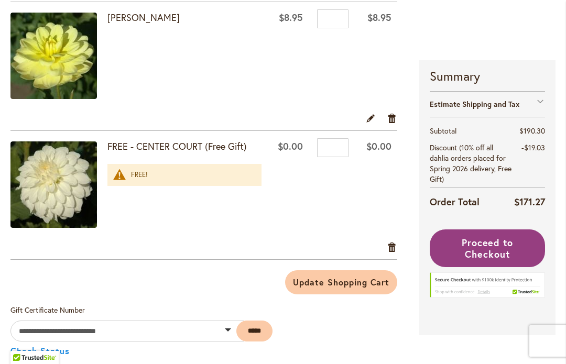
scroll to position [1929, 0]
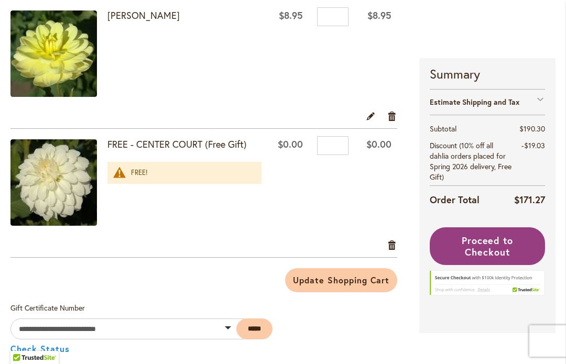
click at [398, 244] on link "Remove item" at bounding box center [393, 245] width 10 height 12
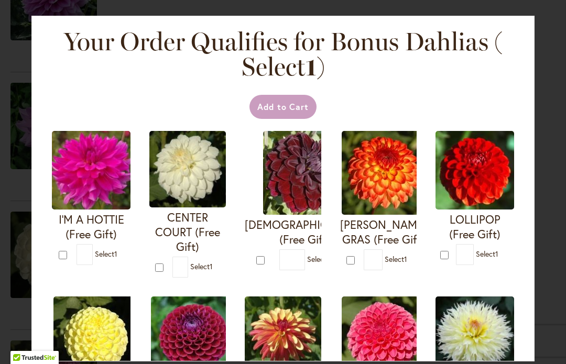
click at [509, 251] on div "* Select 1" at bounding box center [485, 254] width 58 height 21
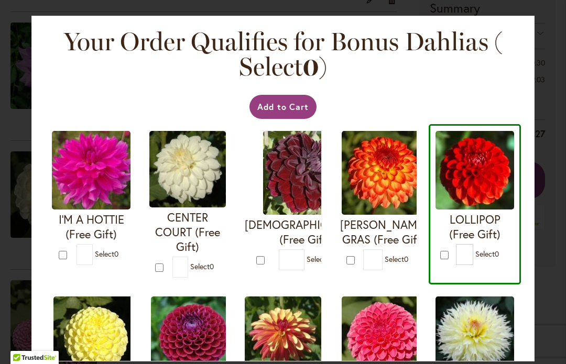
type input "*"
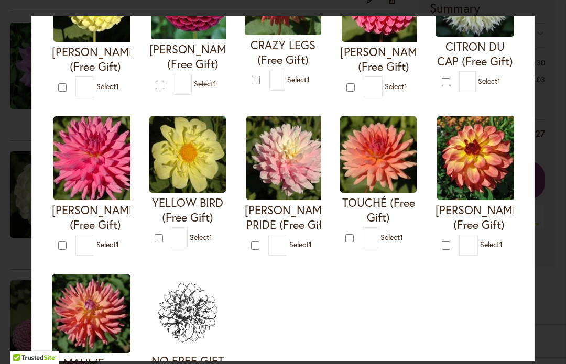
scroll to position [339, 0]
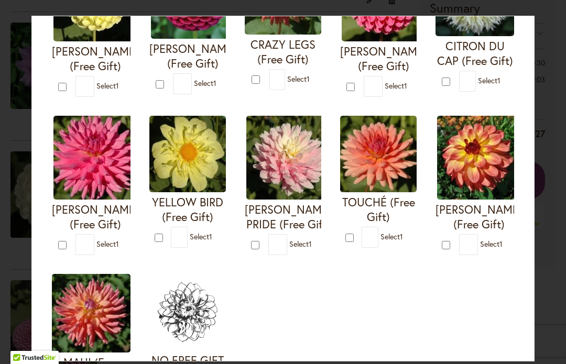
type input "*"
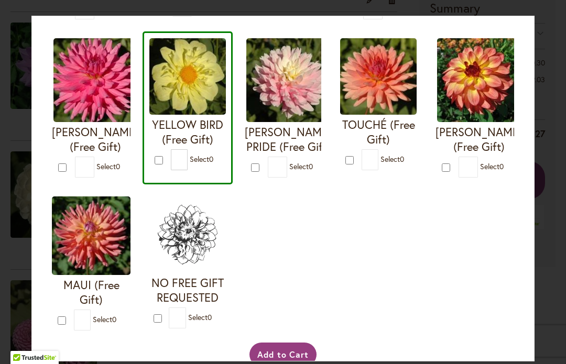
scroll to position [416, 0]
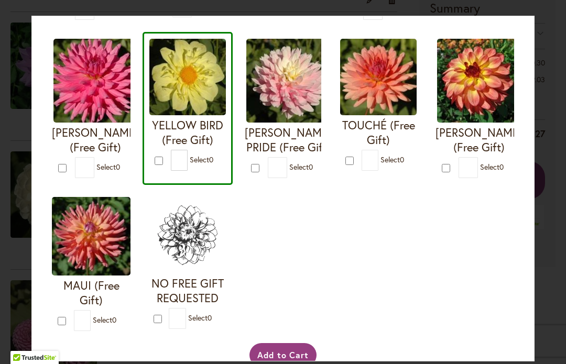
click at [292, 361] on button "Add to Cart" at bounding box center [284, 356] width 68 height 24
click at [287, 361] on div "Add to Cart" at bounding box center [283, 356] width 466 height 24
click at [291, 361] on div "Add to Cart" at bounding box center [283, 356] width 466 height 24
click at [293, 361] on div "Add to Cart" at bounding box center [283, 356] width 466 height 24
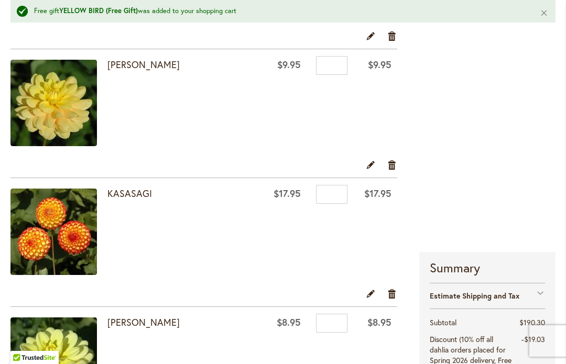
scroll to position [1650, 0]
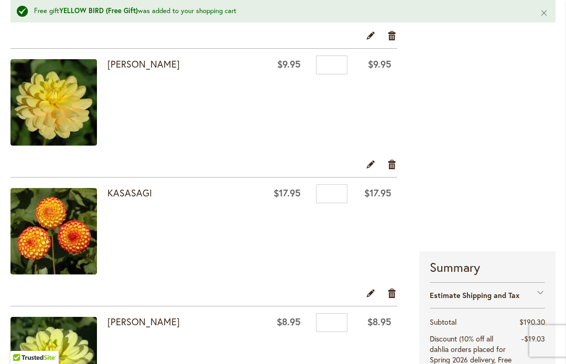
click at [396, 164] on link "Remove item" at bounding box center [393, 165] width 10 height 12
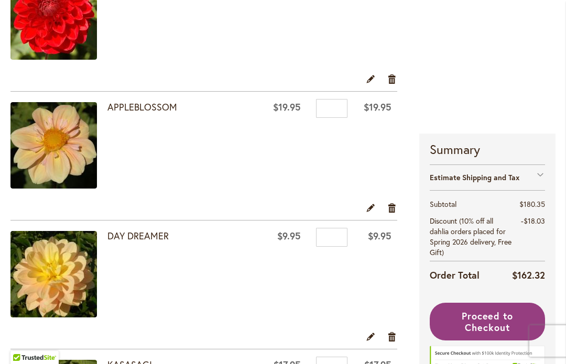
scroll to position [1392, 0]
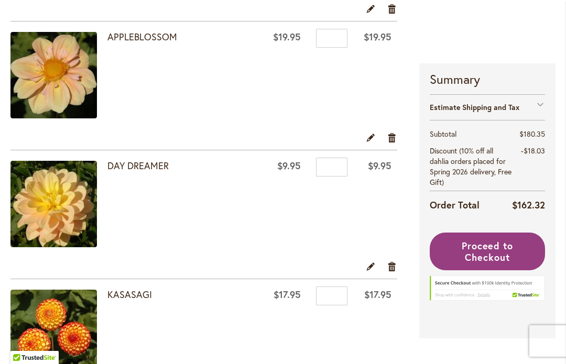
click at [394, 267] on link "Remove item" at bounding box center [393, 267] width 10 height 12
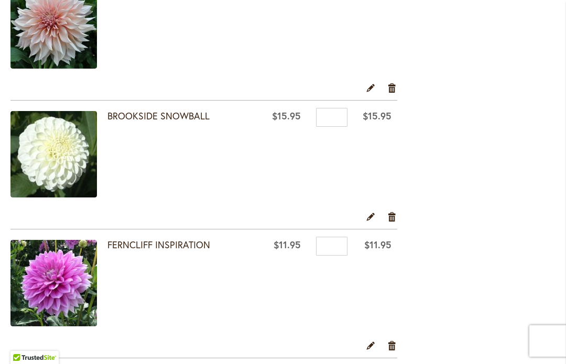
scroll to position [538, 0]
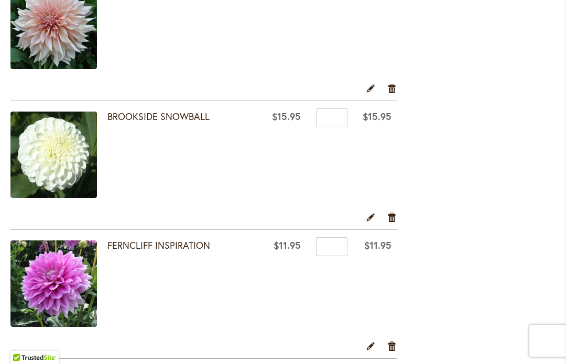
click at [180, 112] on link "BROOKSIDE SNOWBALL" at bounding box center [159, 116] width 102 height 13
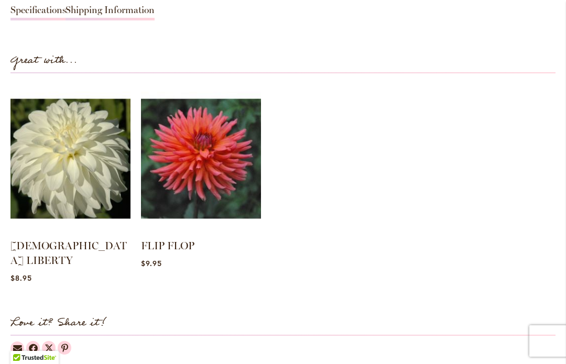
scroll to position [1016, 0]
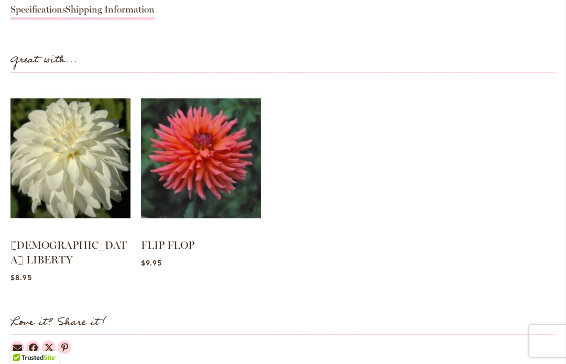
click at [95, 160] on img at bounding box center [70, 158] width 120 height 150
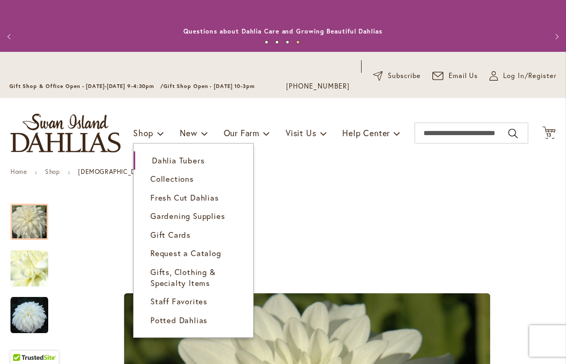
click at [210, 164] on link "Dahlia Tubers" at bounding box center [194, 161] width 120 height 18
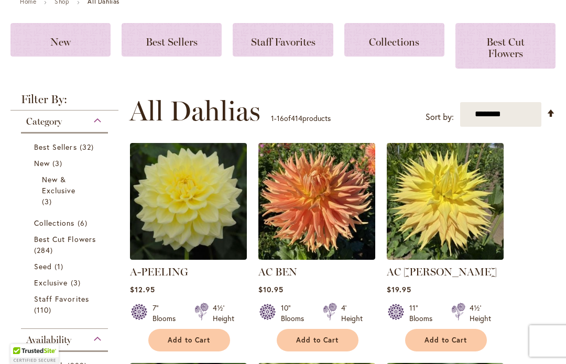
scroll to position [173, 0]
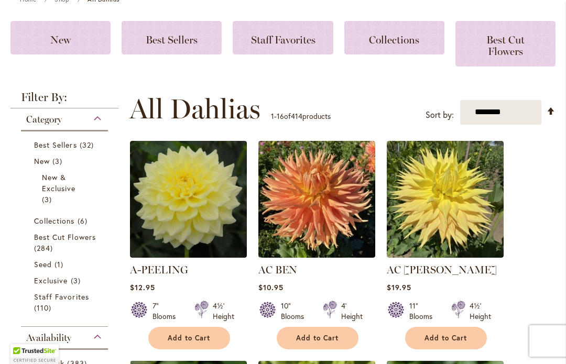
click at [69, 241] on span "Best Cut Flowers" at bounding box center [65, 237] width 62 height 10
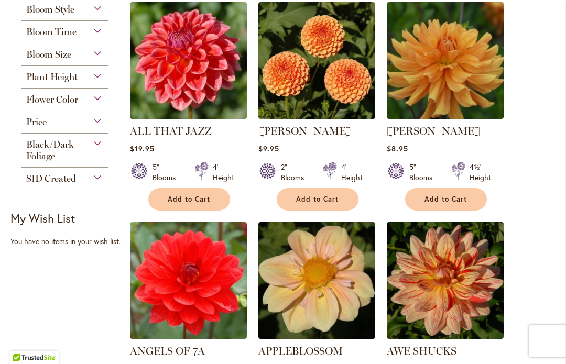
scroll to position [499, 0]
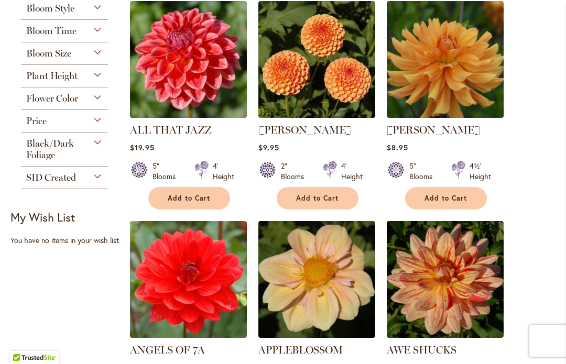
click at [108, 101] on div "Flower Color" at bounding box center [64, 96] width 87 height 17
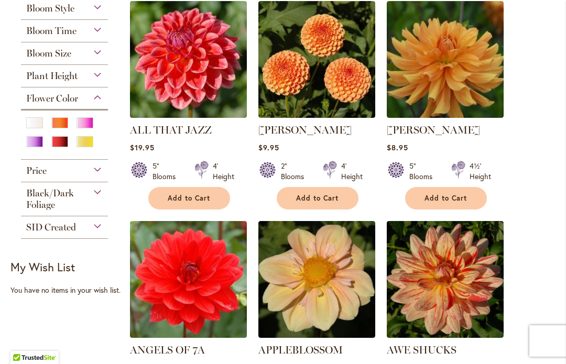
click at [37, 124] on div "White/Cream" at bounding box center [34, 122] width 17 height 11
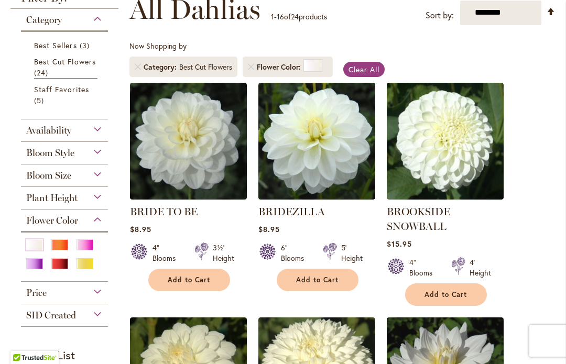
scroll to position [202, 0]
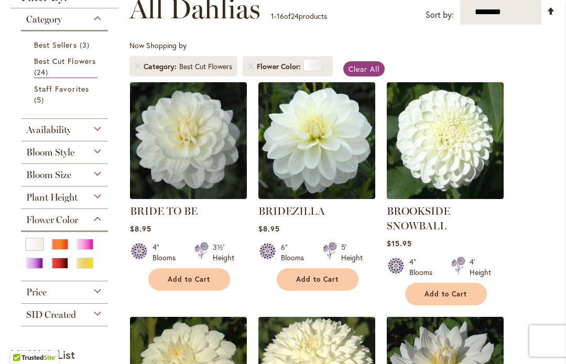
click at [104, 128] on div "Availability" at bounding box center [64, 127] width 87 height 17
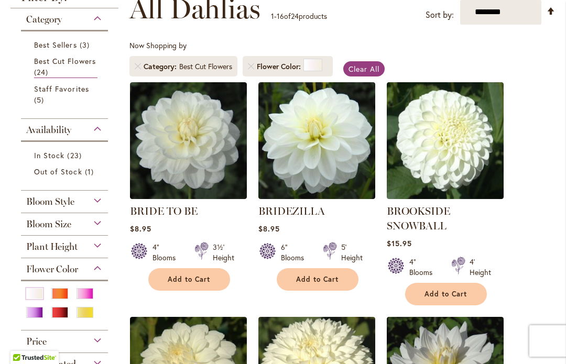
click at [76, 152] on span "23 items" at bounding box center [75, 155] width 17 height 11
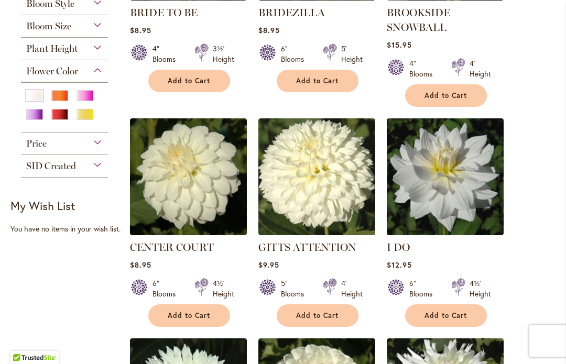
scroll to position [400, 0]
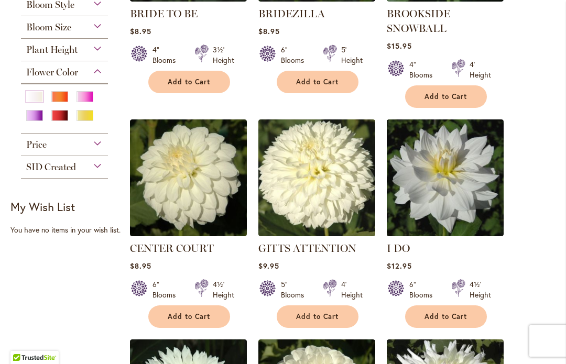
click at [202, 316] on span "Add to Cart" at bounding box center [189, 317] width 43 height 9
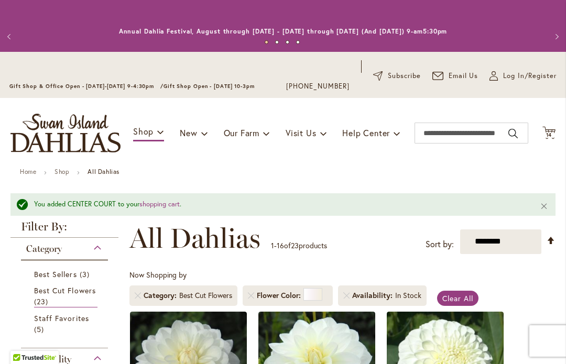
scroll to position [0, 0]
click at [554, 134] on span "14 14 items" at bounding box center [549, 135] width 10 height 5
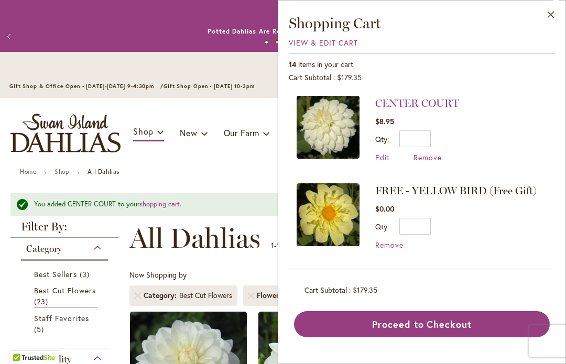
click at [340, 47] on span "View & Edit Cart" at bounding box center [323, 43] width 69 height 10
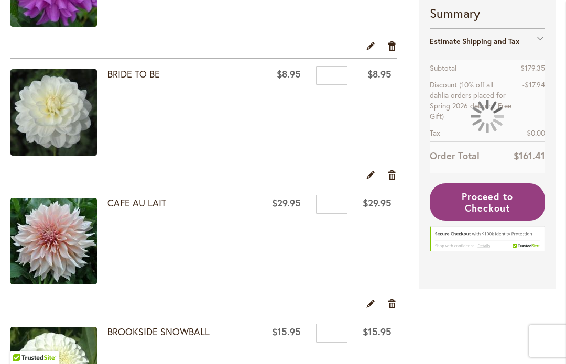
scroll to position [323, 0]
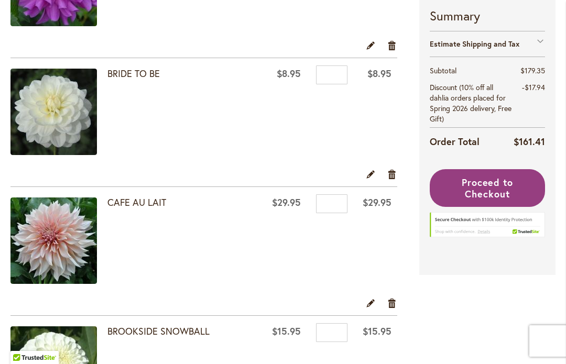
click at [396, 169] on link "Remove item" at bounding box center [393, 174] width 10 height 12
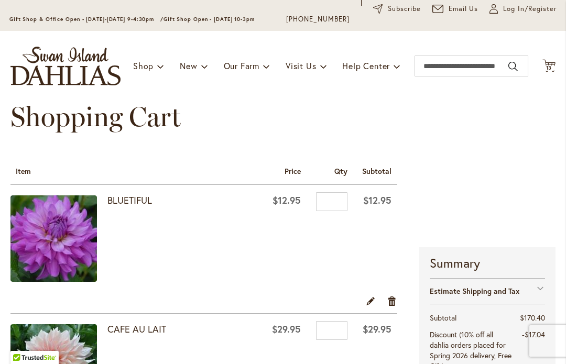
scroll to position [82, 0]
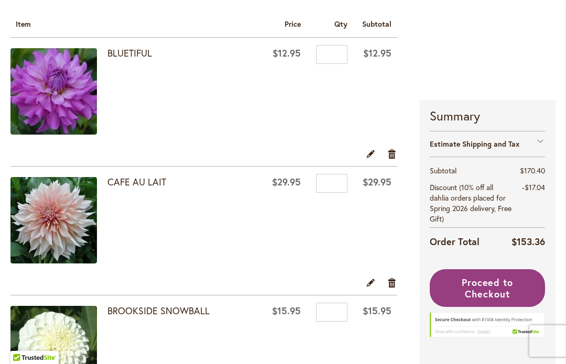
scroll to position [212, 0]
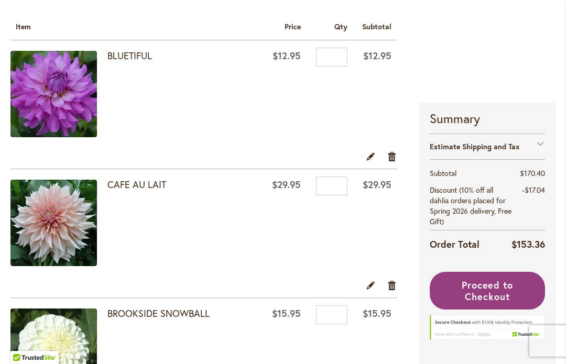
click at [396, 161] on link "Remove item" at bounding box center [393, 157] width 10 height 12
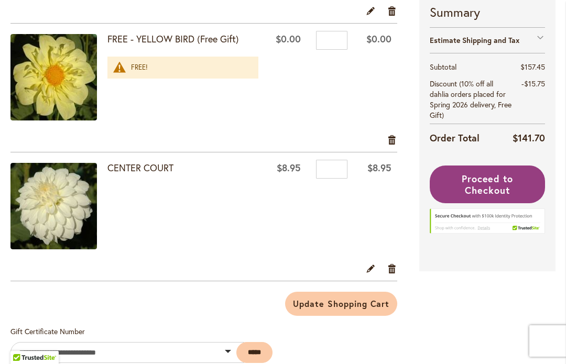
scroll to position [1521, 0]
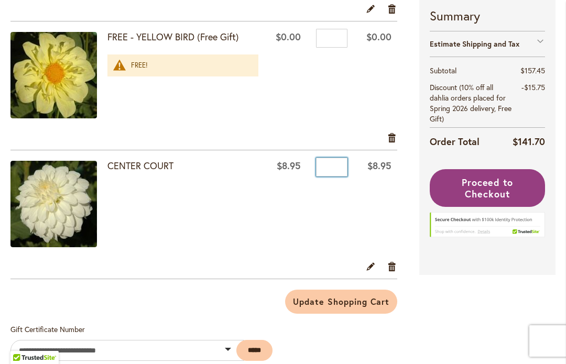
click at [344, 169] on input "*" at bounding box center [331, 167] width 31 height 19
click at [345, 170] on input "*" at bounding box center [331, 167] width 31 height 19
type input "*"
click at [361, 299] on span "Update Shopping Cart" at bounding box center [341, 301] width 96 height 11
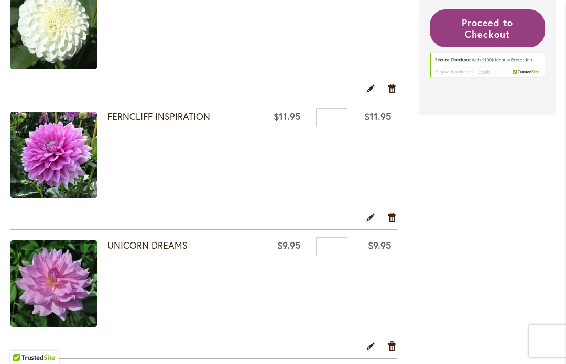
scroll to position [404, 0]
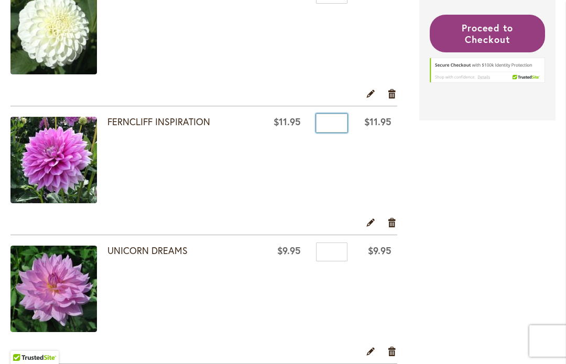
click at [341, 132] on input "*" at bounding box center [331, 123] width 31 height 19
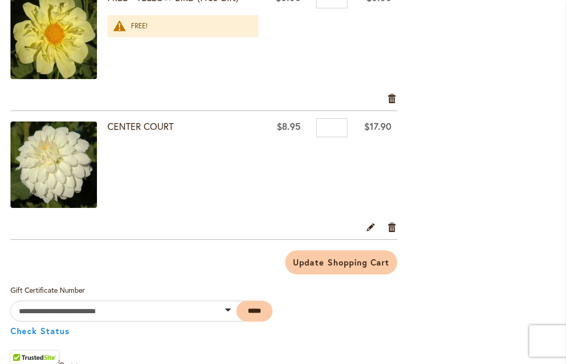
scroll to position [1560, 0]
type input "*"
click at [344, 126] on input "*" at bounding box center [331, 128] width 31 height 19
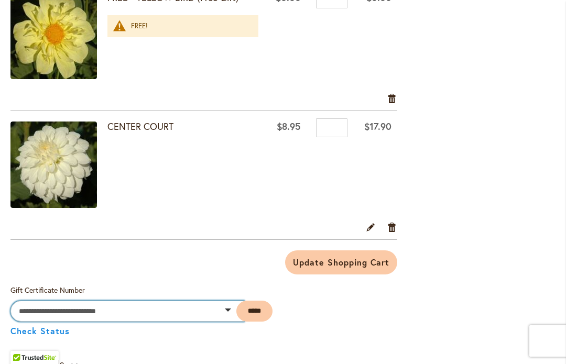
click at [159, 312] on input "text" at bounding box center [127, 311] width 234 height 21
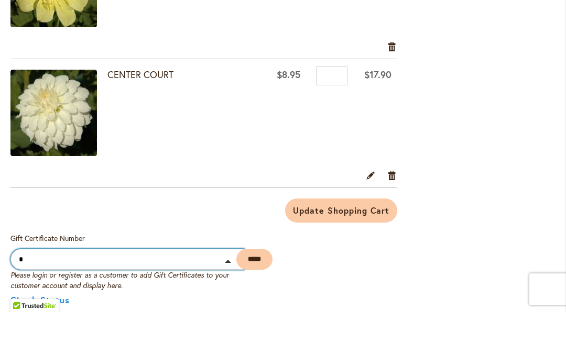
type input "*"
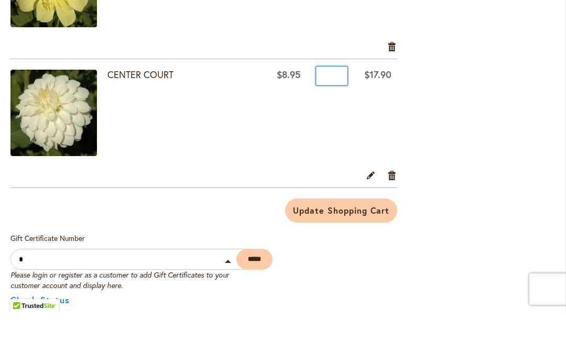
click at [330, 119] on input "Qty" at bounding box center [331, 128] width 31 height 19
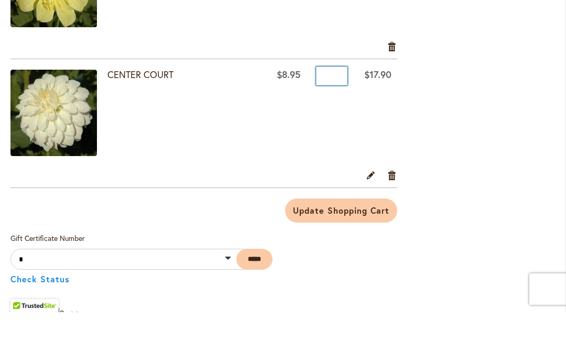
type input "*"
click at [361, 257] on span "Update Shopping Cart" at bounding box center [341, 262] width 96 height 11
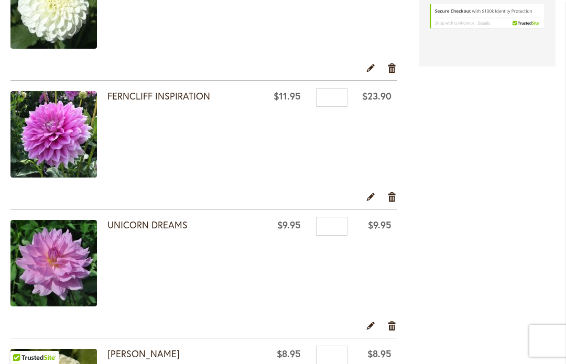
scroll to position [423, 0]
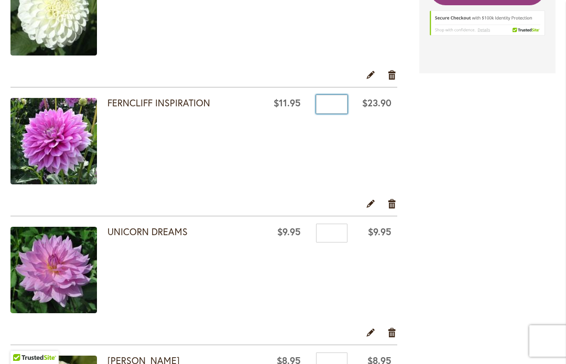
click at [346, 104] on input "*" at bounding box center [331, 104] width 31 height 19
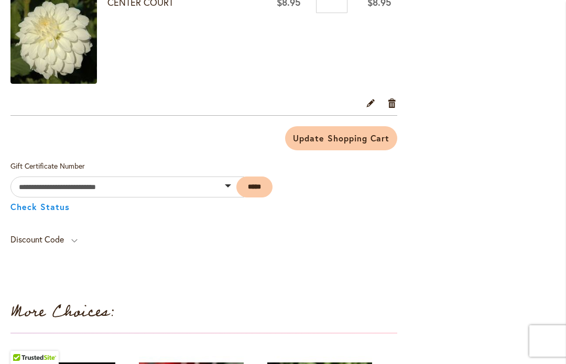
scroll to position [1683, 0]
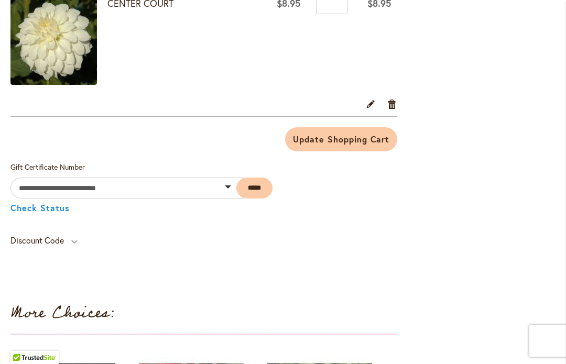
type input "*"
click at [355, 141] on span "Update Shopping Cart" at bounding box center [341, 139] width 96 height 11
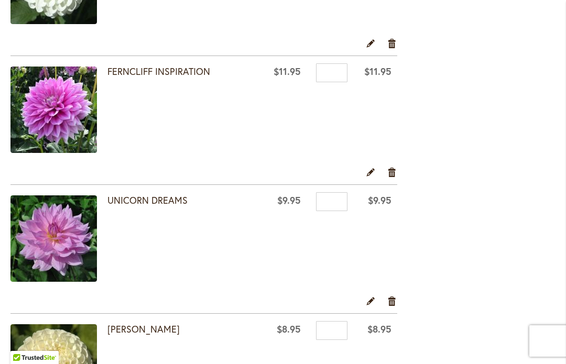
scroll to position [454, 0]
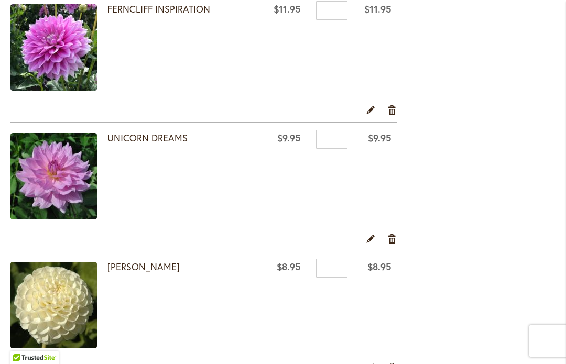
scroll to position [520, 0]
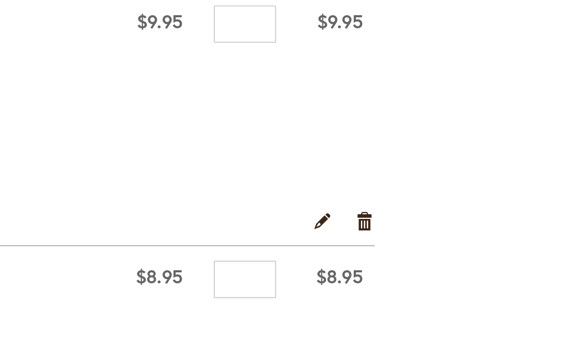
click at [388, 229] on link "Remove item" at bounding box center [393, 235] width 10 height 12
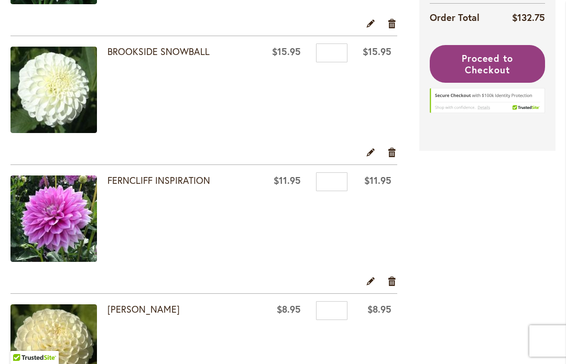
scroll to position [345, 0]
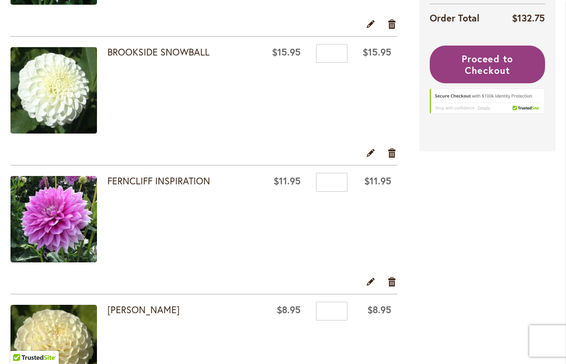
click at [396, 152] on link "Remove item" at bounding box center [393, 153] width 10 height 12
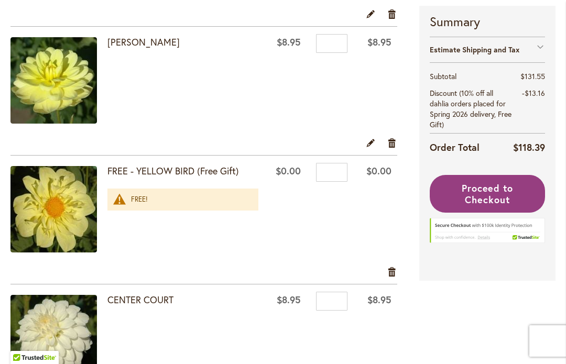
scroll to position [1127, 0]
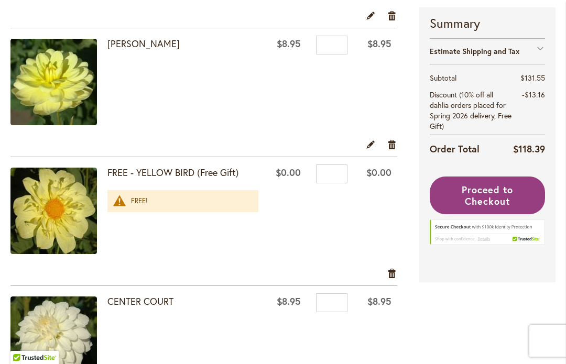
click at [488, 197] on span "Proceed to Checkout" at bounding box center [488, 196] width 52 height 24
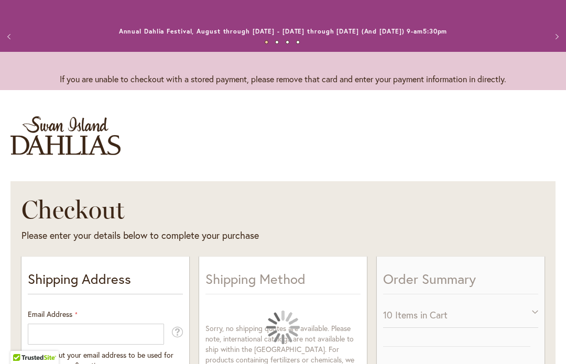
select select "**"
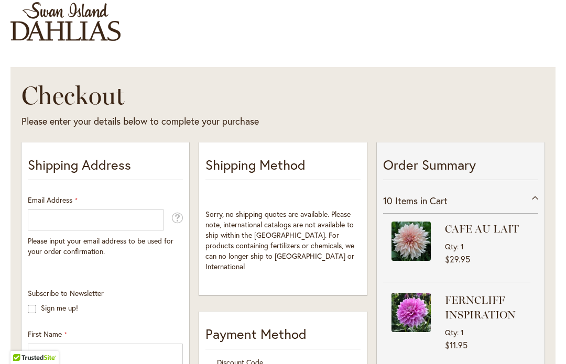
scroll to position [118, 0]
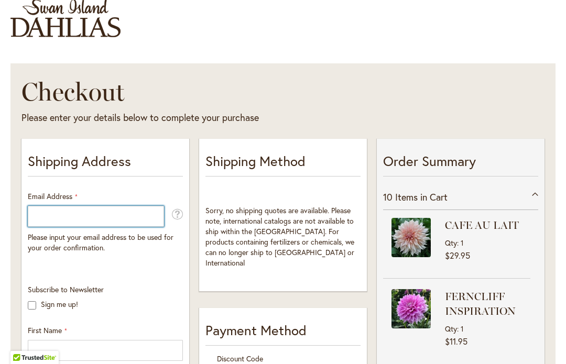
click at [137, 214] on input "Email Address" at bounding box center [96, 216] width 136 height 21
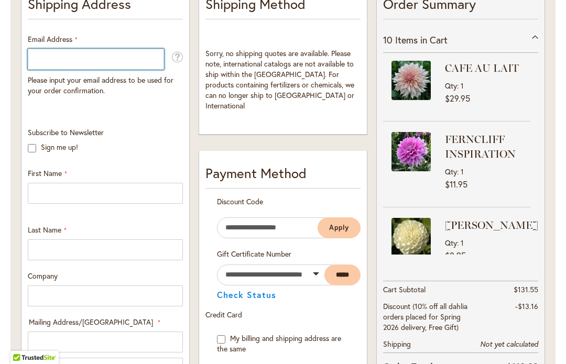
scroll to position [275, 0]
type input "**********"
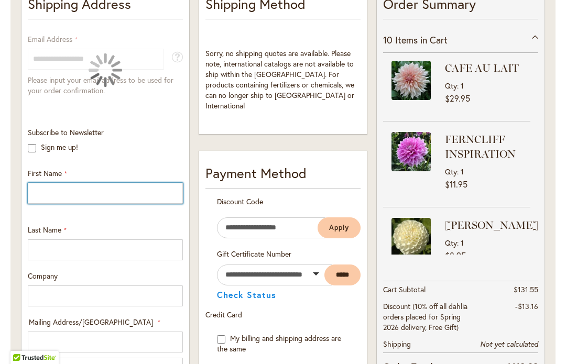
click at [167, 193] on input "First Name" at bounding box center [105, 193] width 155 height 21
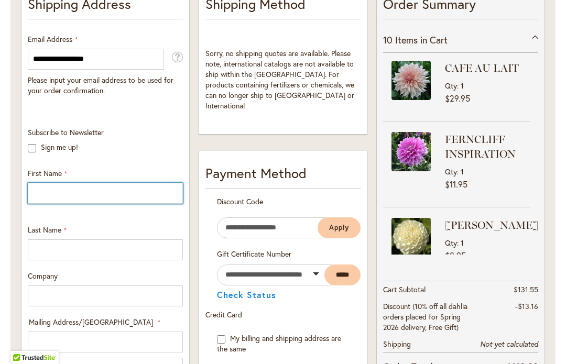
type input "*****"
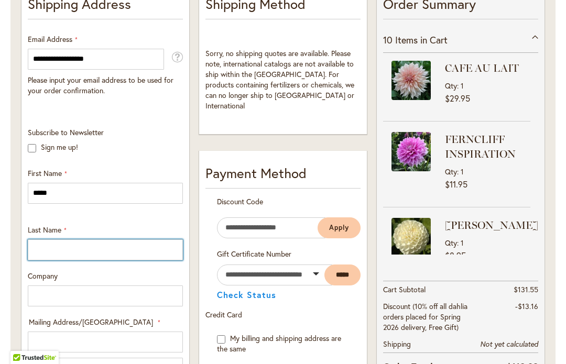
type input "********"
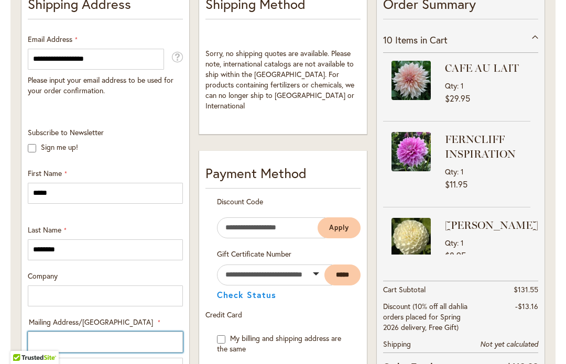
type input "**********"
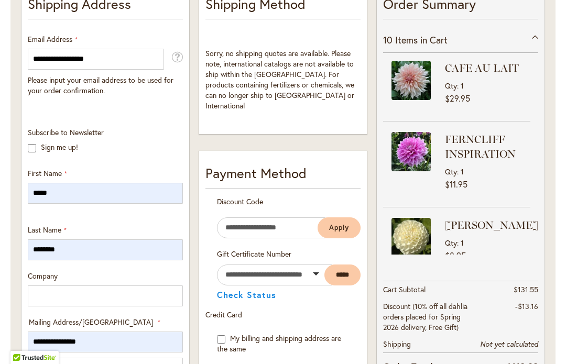
select select "**"
type input "**********"
type input "*****"
type input "**********"
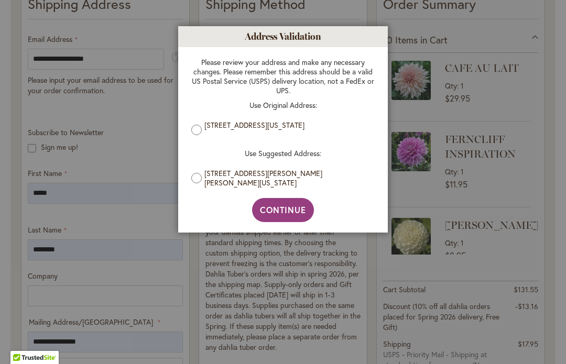
click at [323, 180] on label "5 TOWN HILL RD, WARREN, Connecticut, 06754-1808, United States" at bounding box center [287, 178] width 165 height 19
click at [291, 211] on span "Continue" at bounding box center [283, 210] width 47 height 11
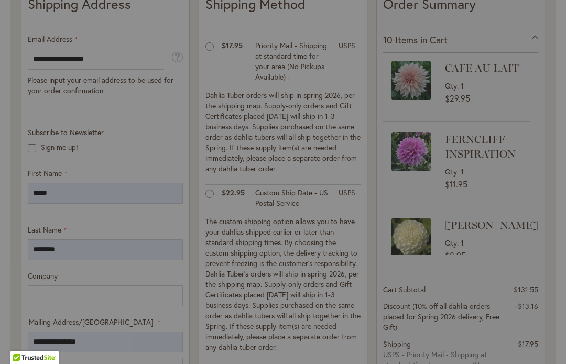
type input "**********"
type input "******"
type input "**********"
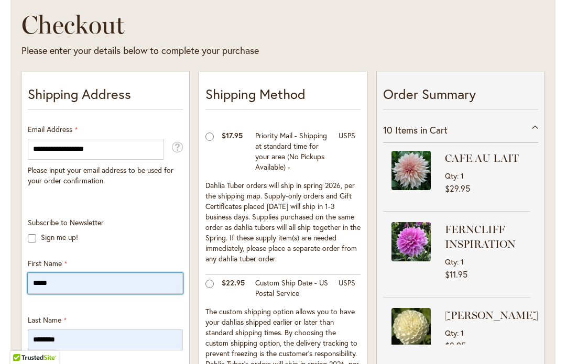
scroll to position [187, 0]
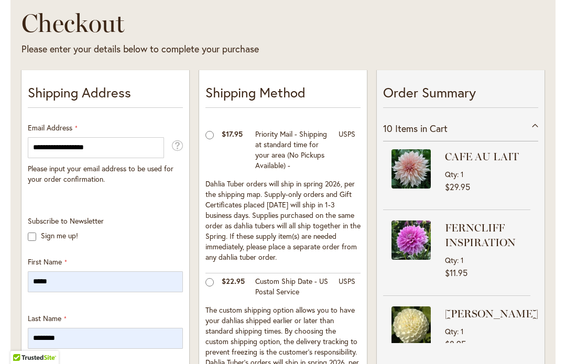
click at [38, 235] on p "Sign me up!" at bounding box center [105, 236] width 155 height 10
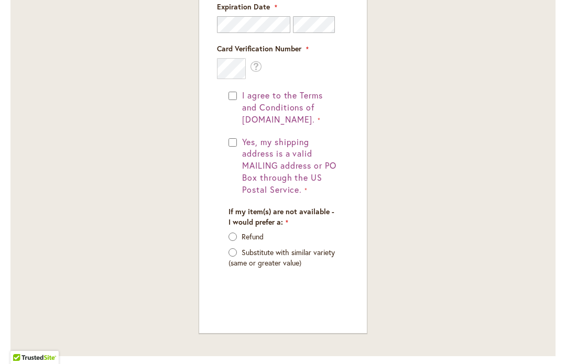
scroll to position [945, 0]
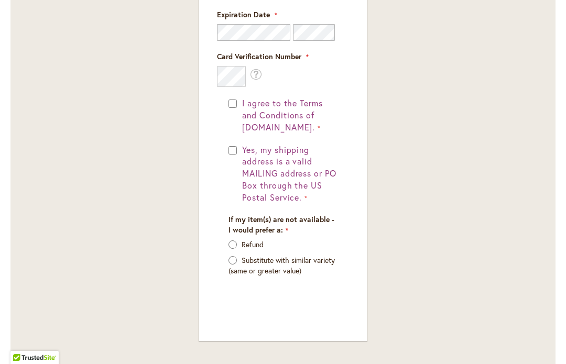
click at [240, 145] on button "Yes, my shipping address is a valid MAILING address or PO Box through the US Po…" at bounding box center [289, 174] width 98 height 60
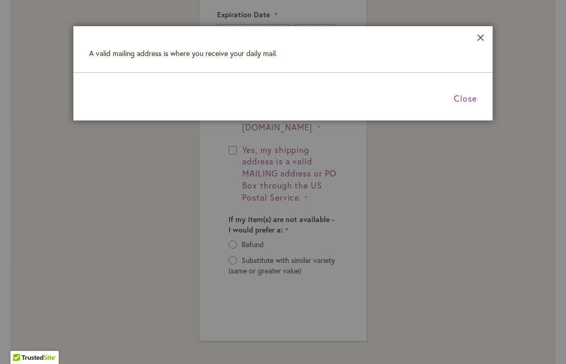
click at [464, 101] on span "Close" at bounding box center [465, 98] width 23 height 11
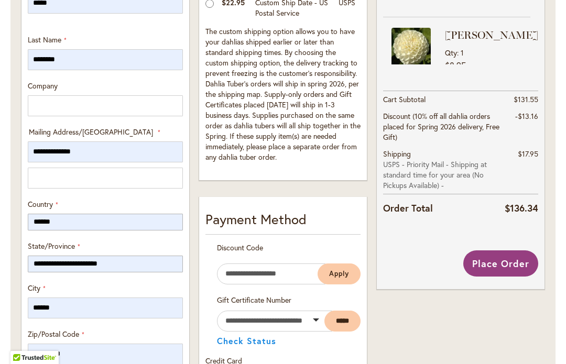
scroll to position [470, 0]
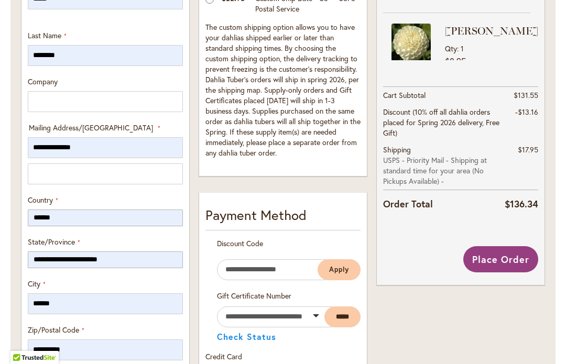
click at [501, 257] on span "Place Order" at bounding box center [501, 259] width 57 height 13
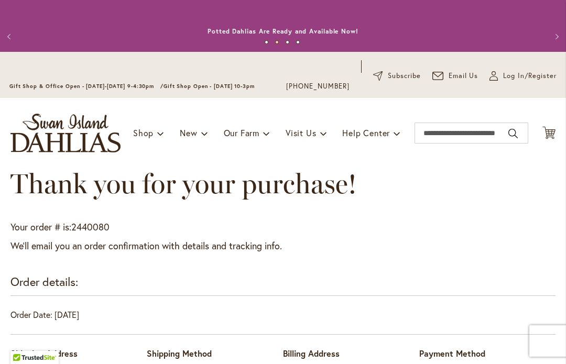
scroll to position [-37, 0]
